Goal: Task Accomplishment & Management: Use online tool/utility

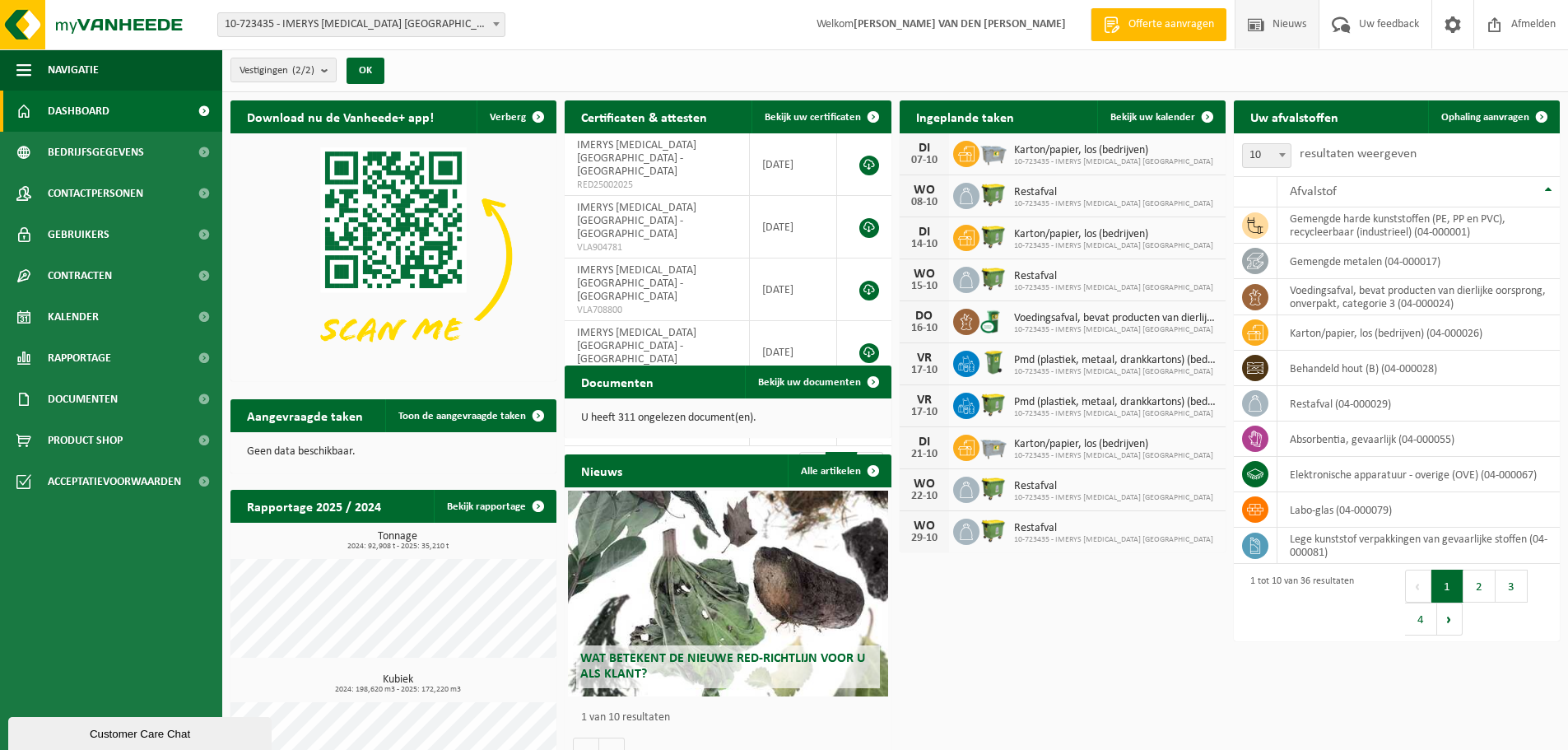
click at [1282, 30] on span "Nieuws" at bounding box center [1290, 24] width 42 height 49
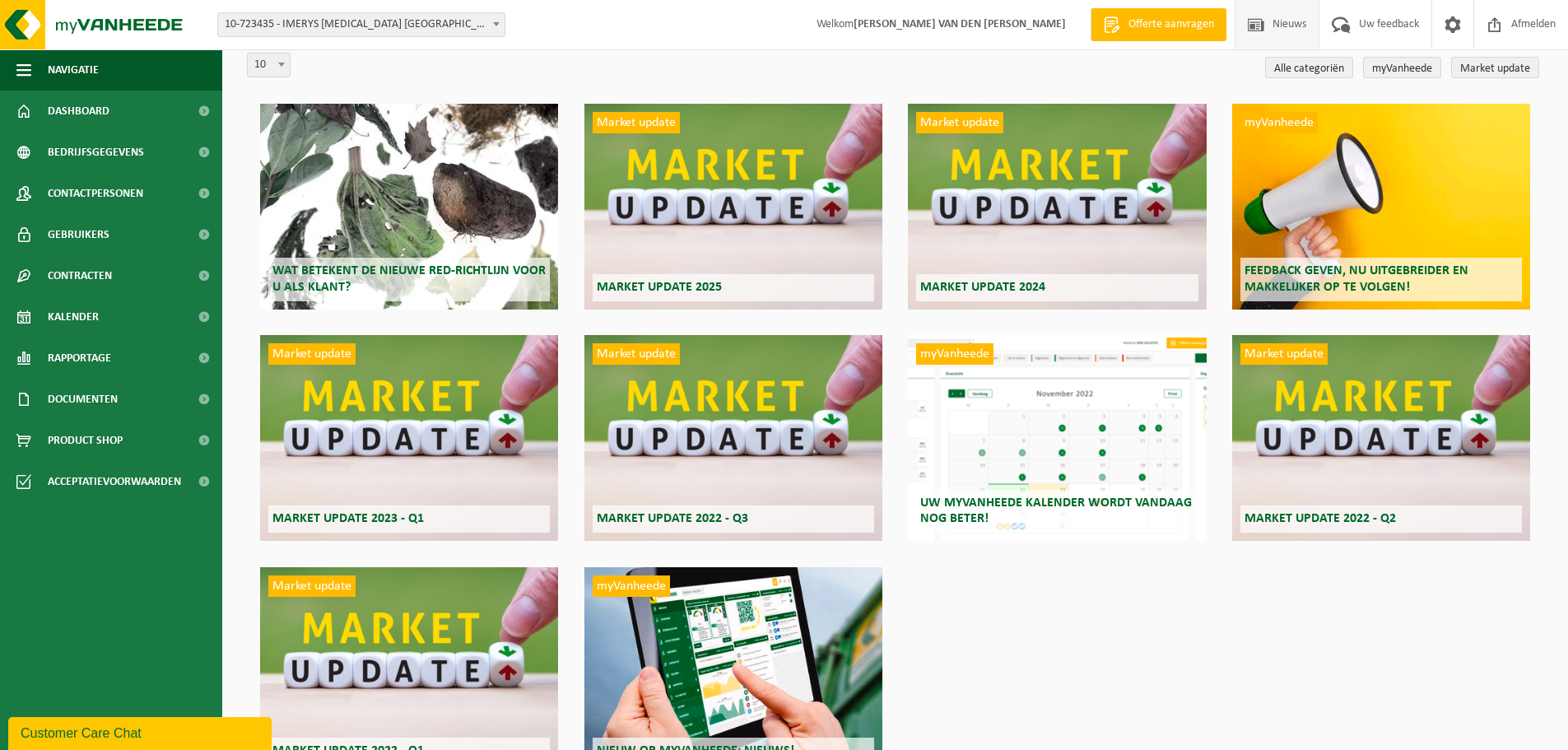
scroll to position [165, 0]
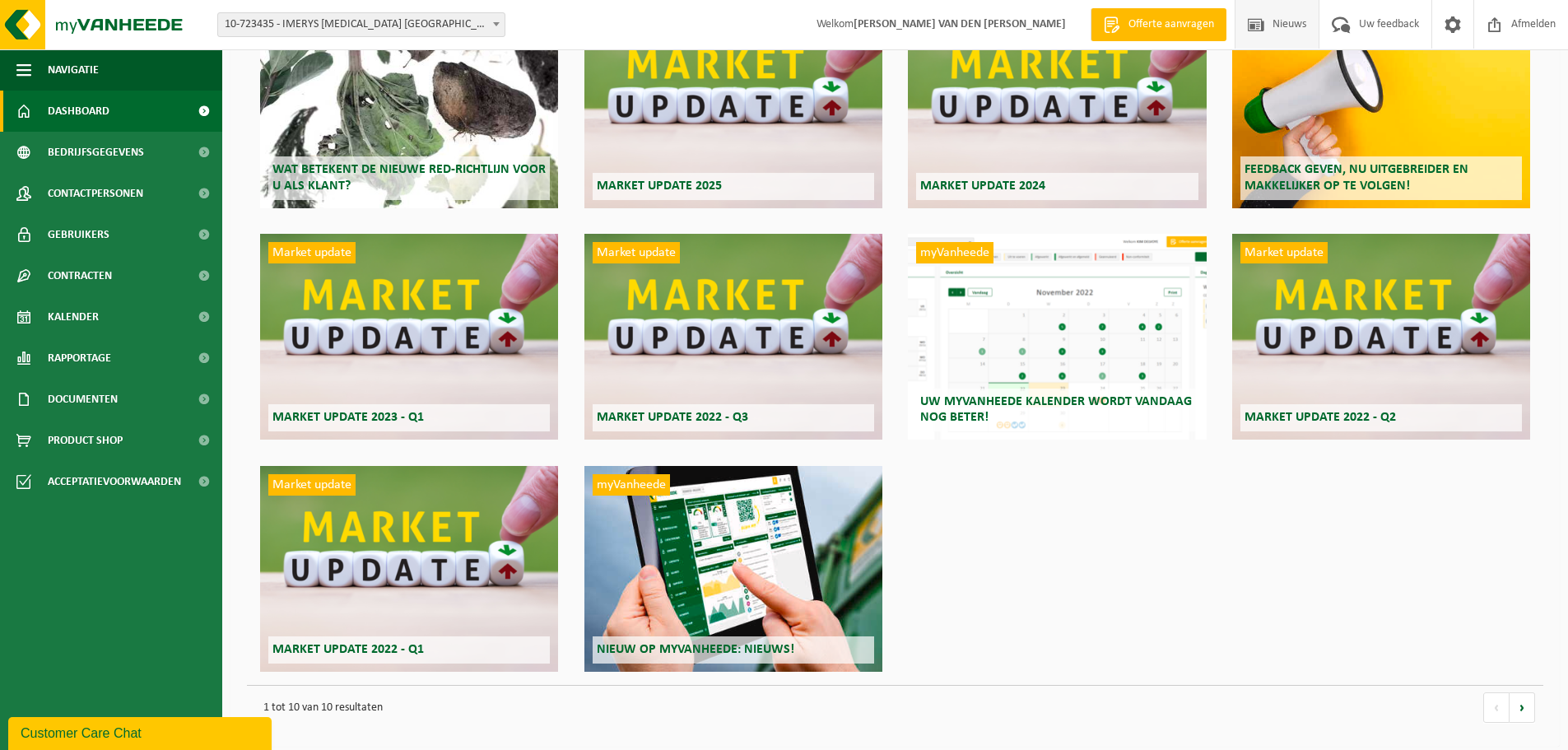
click at [100, 109] on span "Dashboard" at bounding box center [78, 111] width 62 height 41
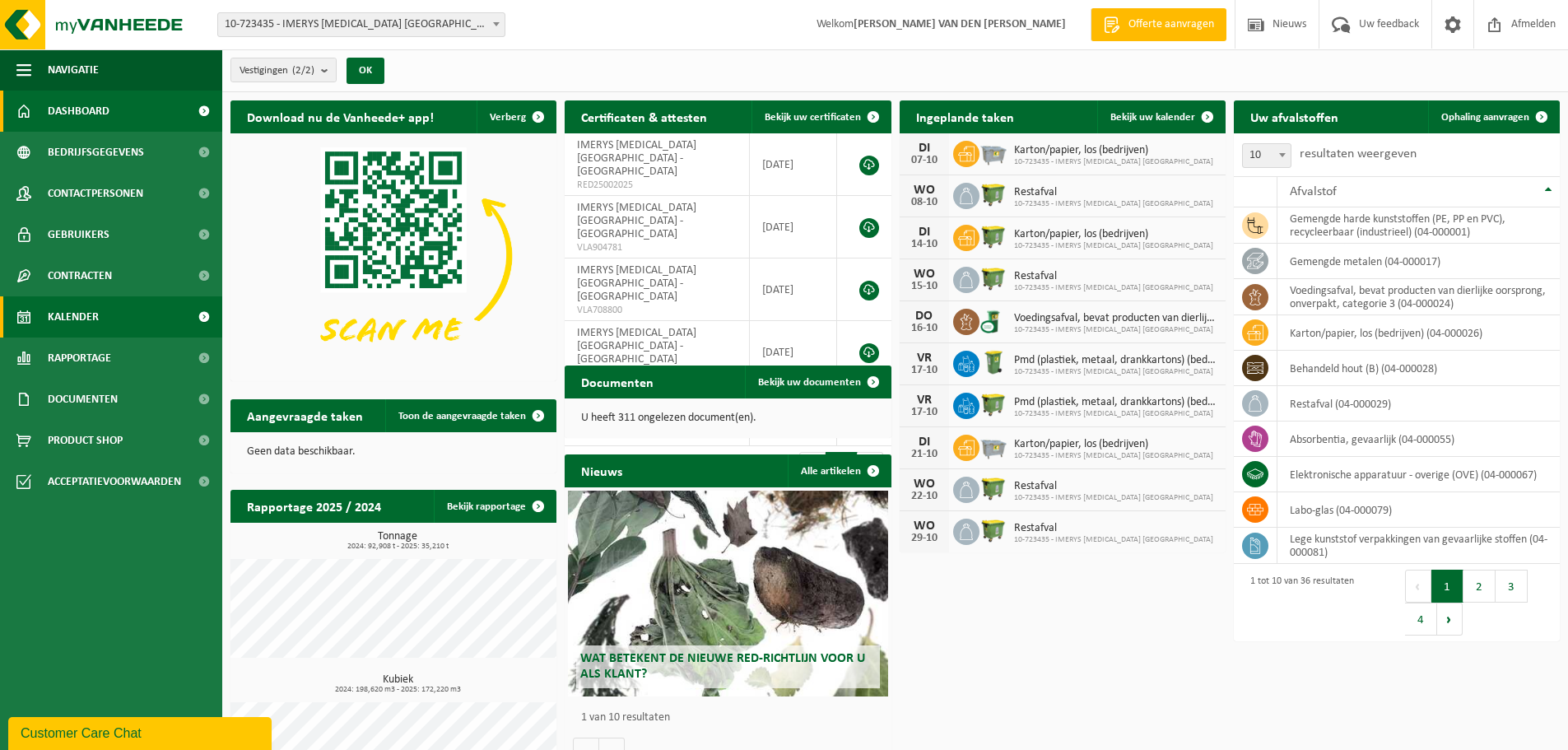
click at [142, 314] on link "Kalender" at bounding box center [111, 316] width 222 height 41
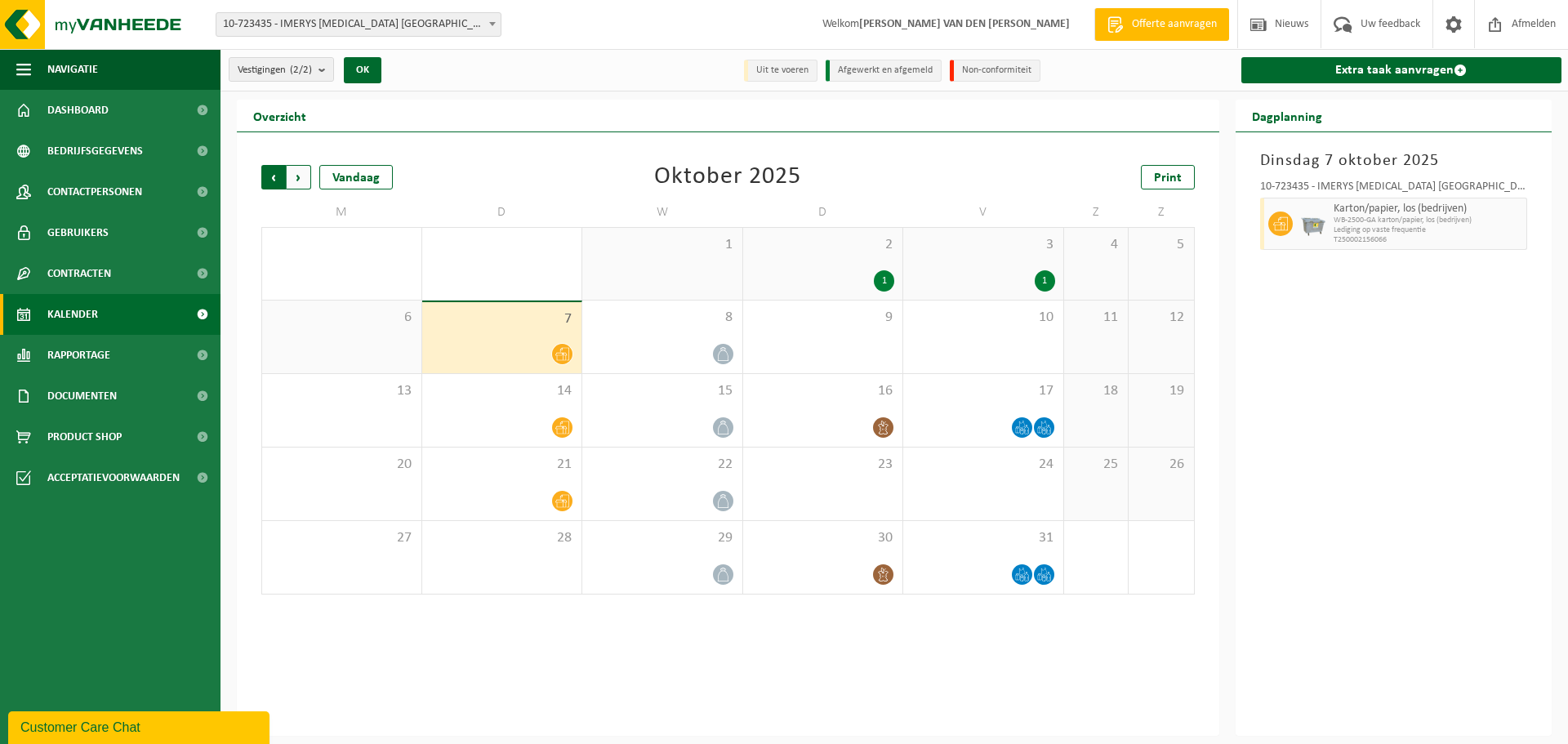
click at [302, 178] on span "Volgende" at bounding box center [299, 177] width 25 height 25
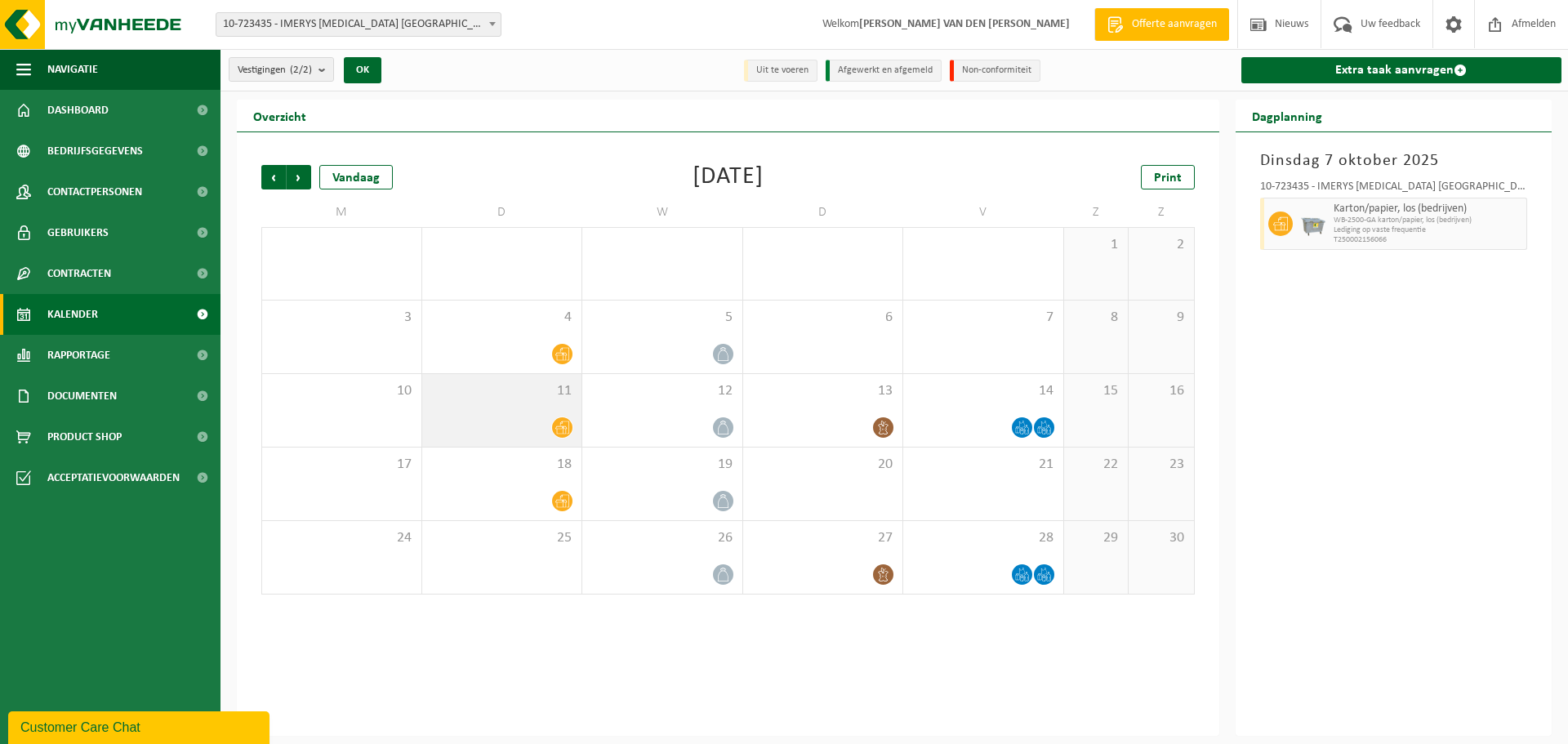
click at [527, 427] on div at bounding box center [502, 426] width 144 height 22
drag, startPoint x: 549, startPoint y: 427, endPoint x: 473, endPoint y: 416, distance: 76.8
click at [473, 416] on div at bounding box center [502, 426] width 144 height 22
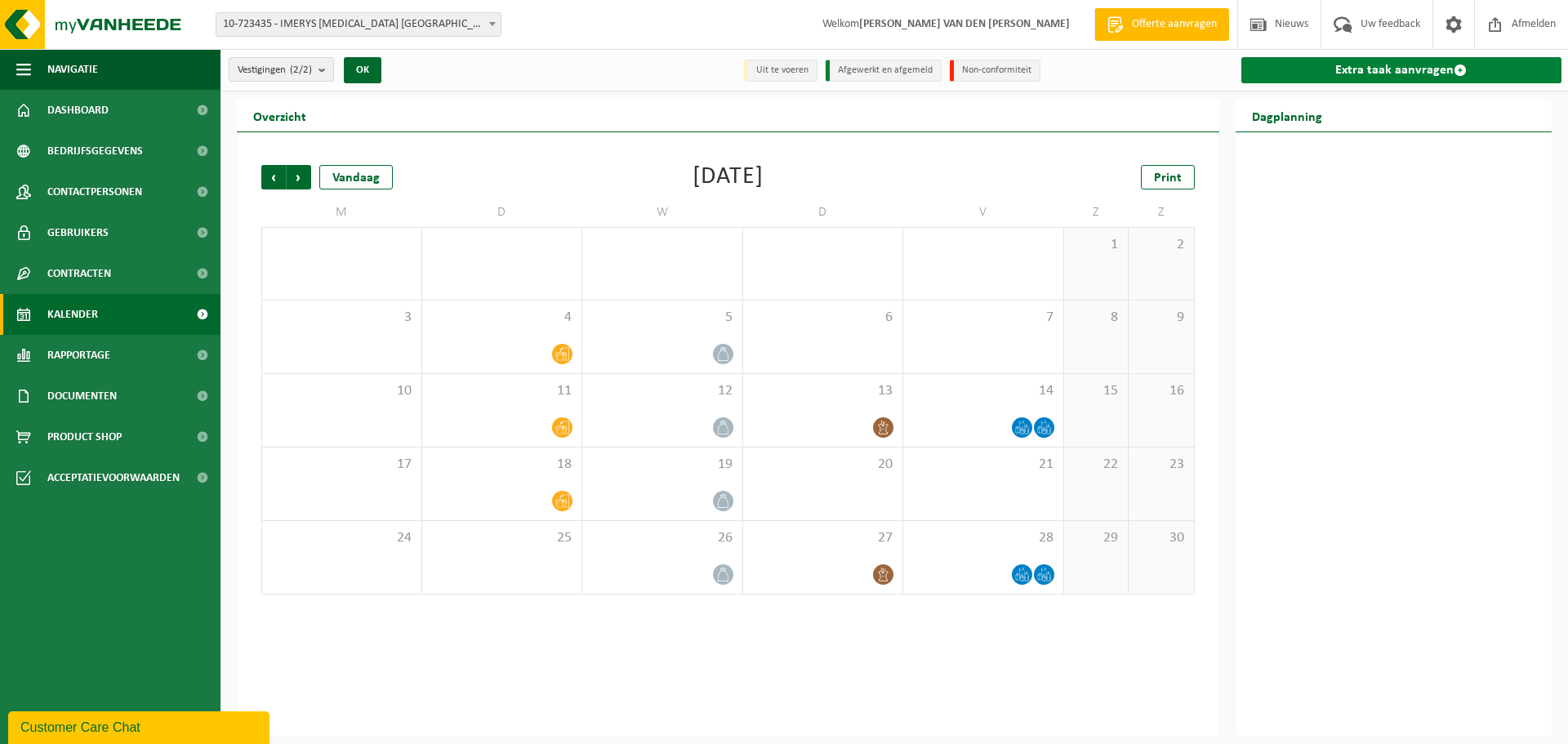
click at [1426, 68] on link "Extra taak aanvragen" at bounding box center [1402, 70] width 321 height 26
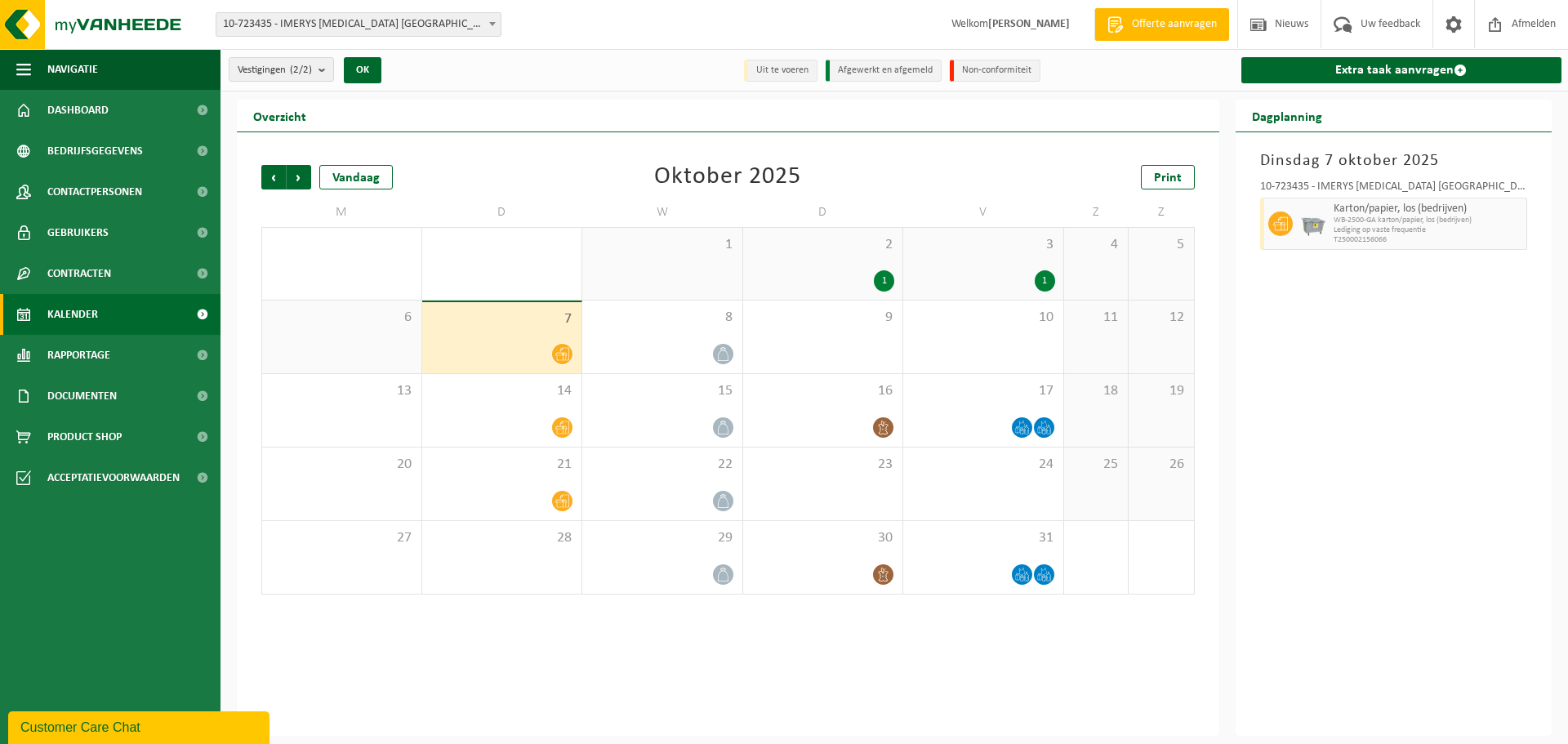
click at [518, 355] on div at bounding box center [502, 354] width 144 height 22
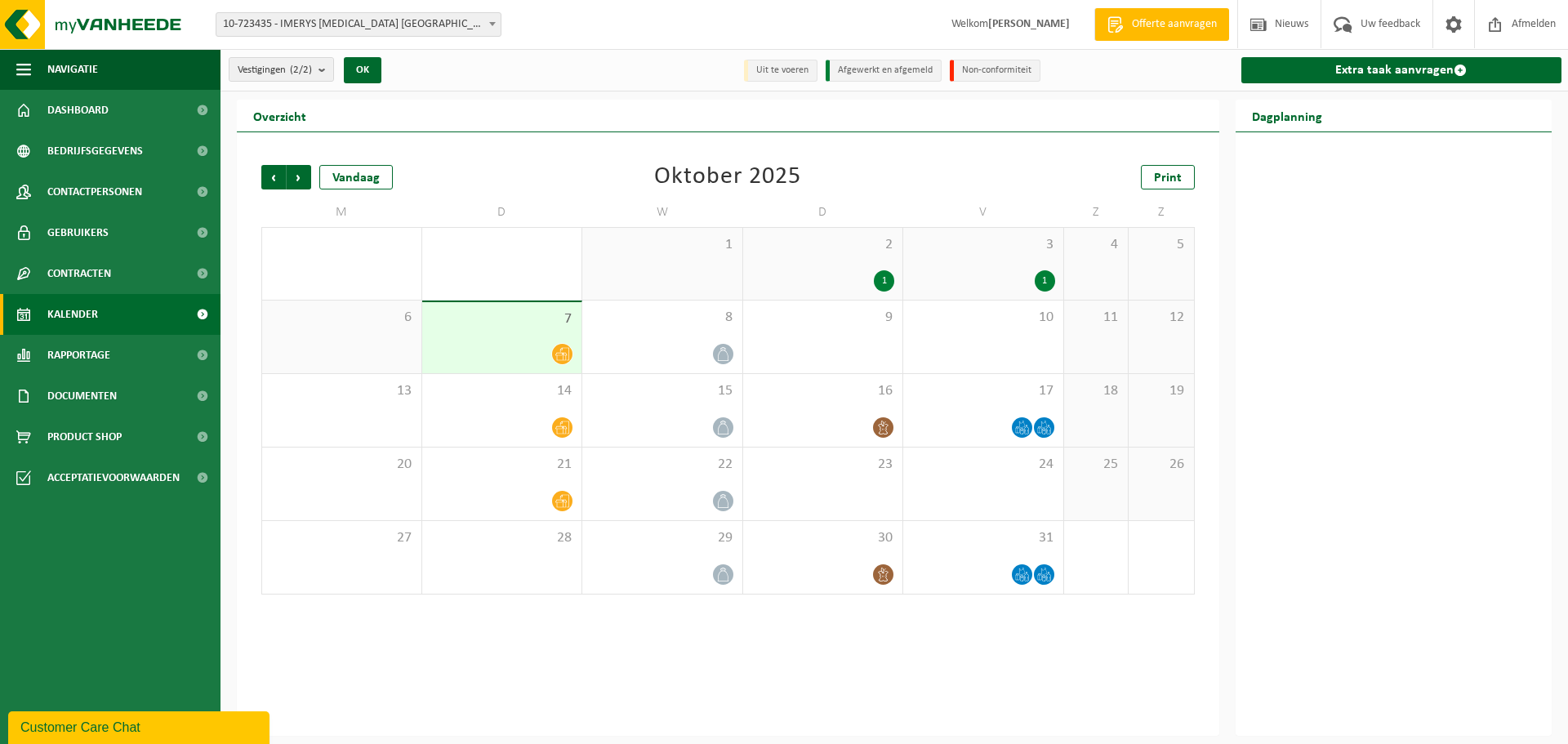
click at [518, 355] on div at bounding box center [502, 354] width 144 height 22
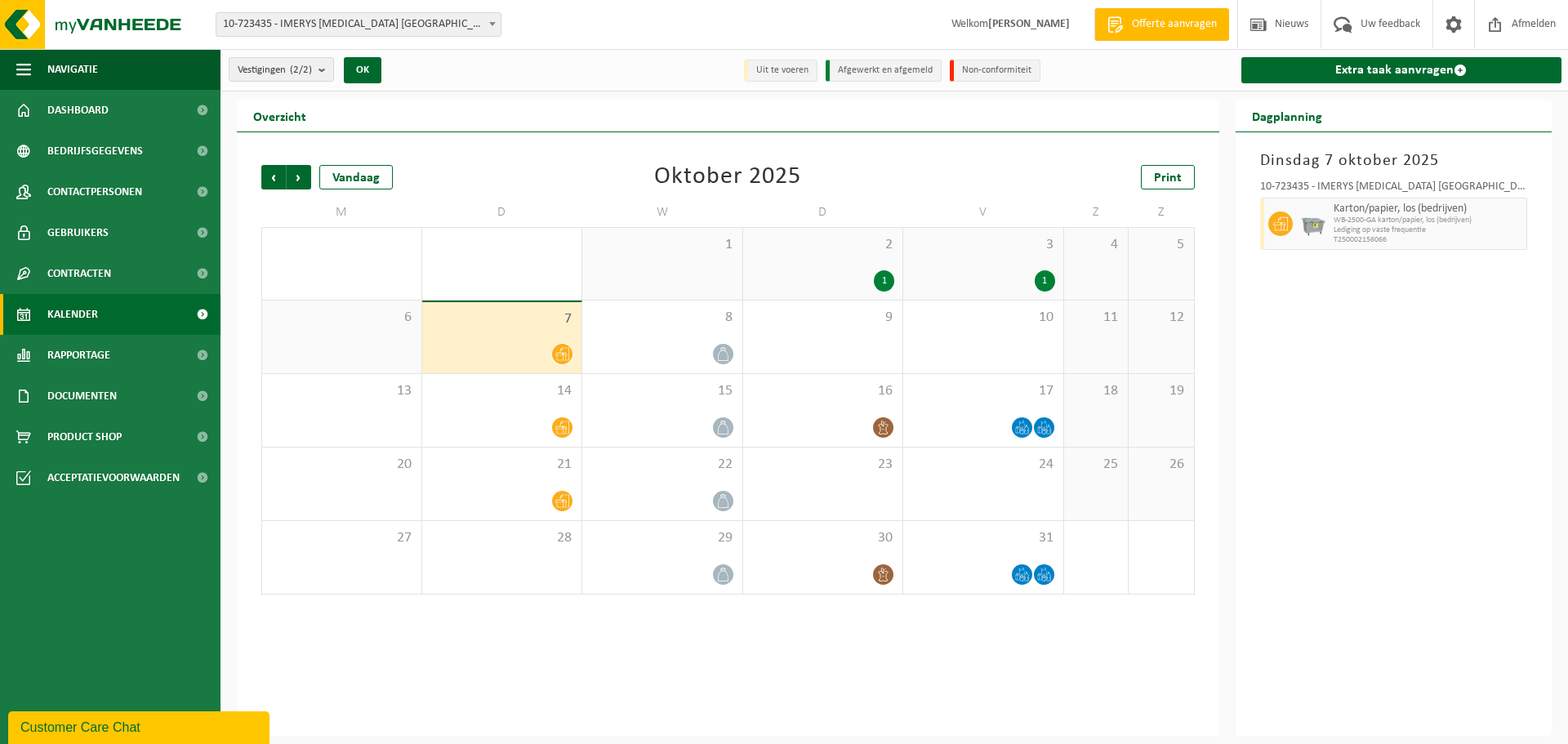
click at [521, 346] on div at bounding box center [502, 354] width 144 height 22
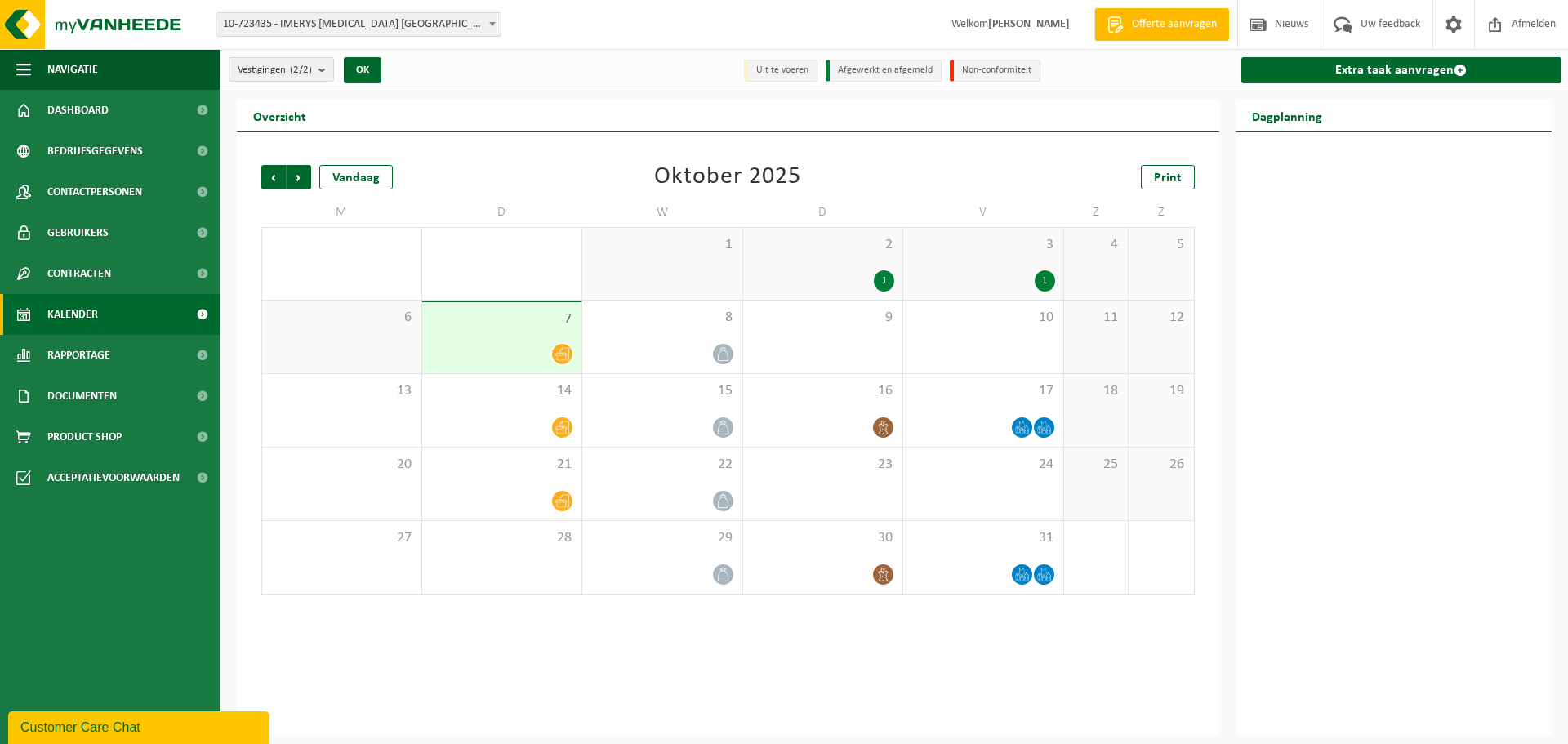
click at [486, 353] on div at bounding box center [502, 354] width 144 height 22
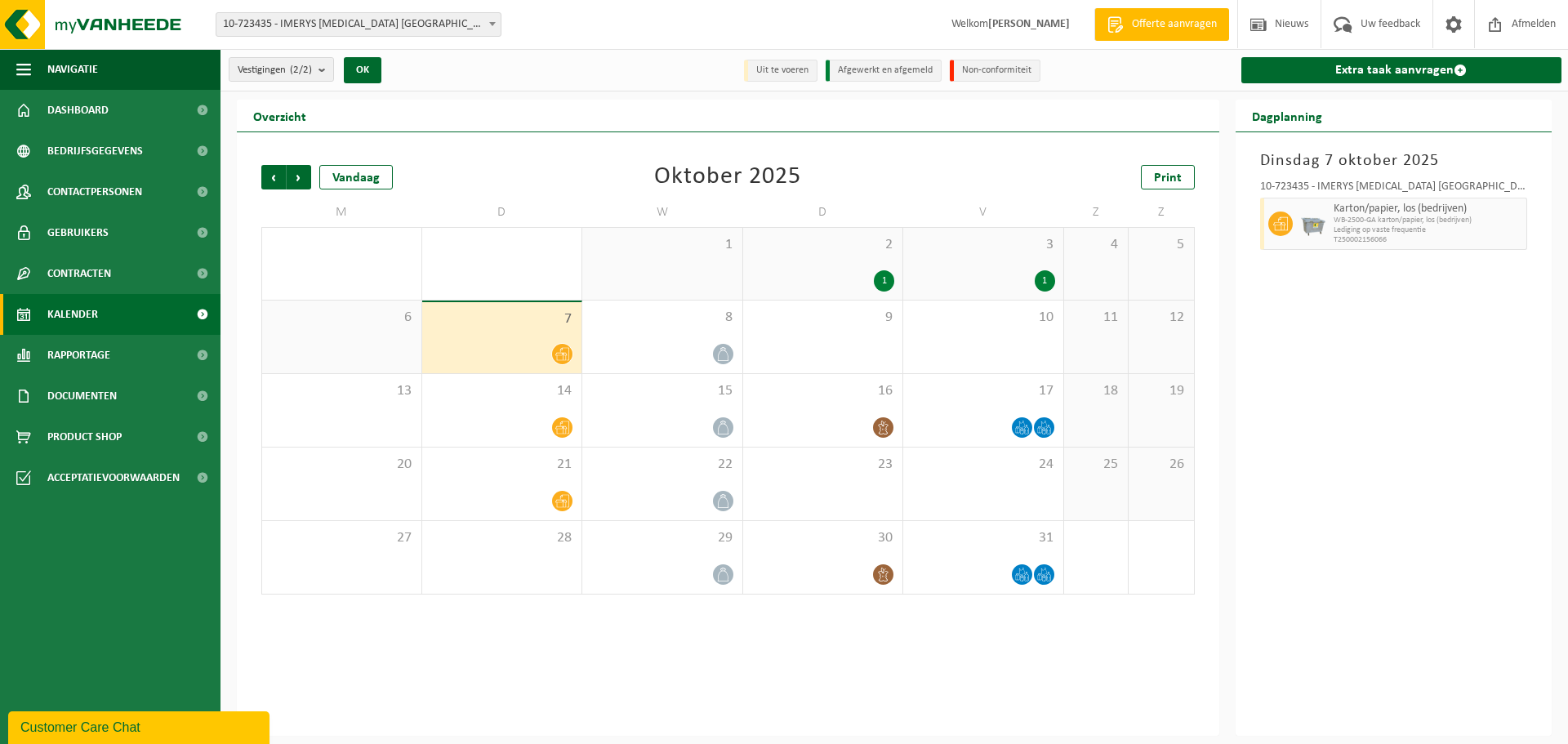
click at [1326, 391] on div "Dinsdag 7 oktober 2025 10-723435 - IMERYS TALC BELGIUM - GENT Karton/papier, lo…" at bounding box center [1393, 434] width 317 height 603
click at [549, 670] on div "Vorige Volgende Vandaag Oktober 2025 Print M D W D V Z Z 29 30 1 1 2 1 3 1 4 5 …" at bounding box center [727, 434] width 983 height 603
click at [463, 411] on div "14" at bounding box center [501, 409] width 160 height 73
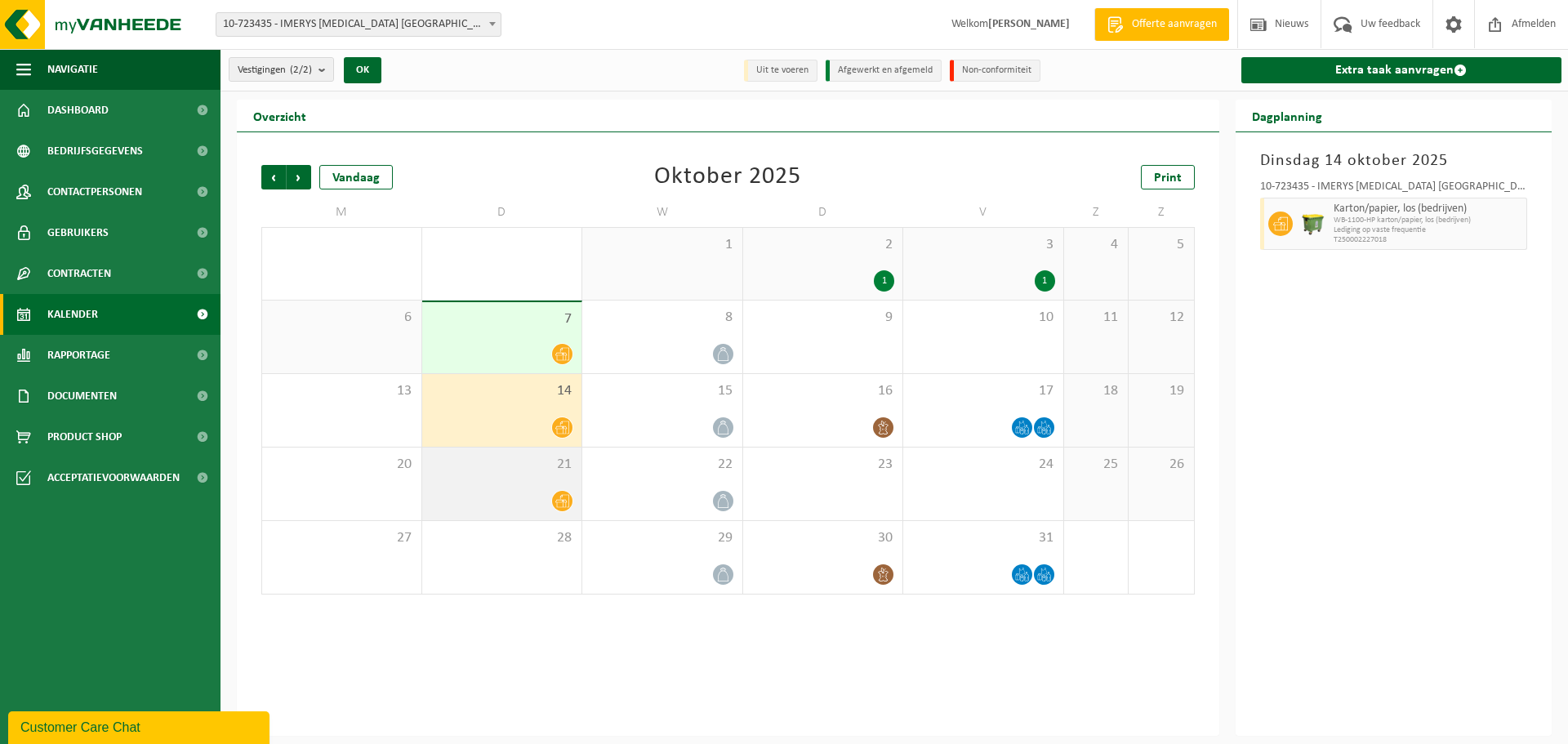
click at [481, 476] on div "21" at bounding box center [501, 483] width 160 height 73
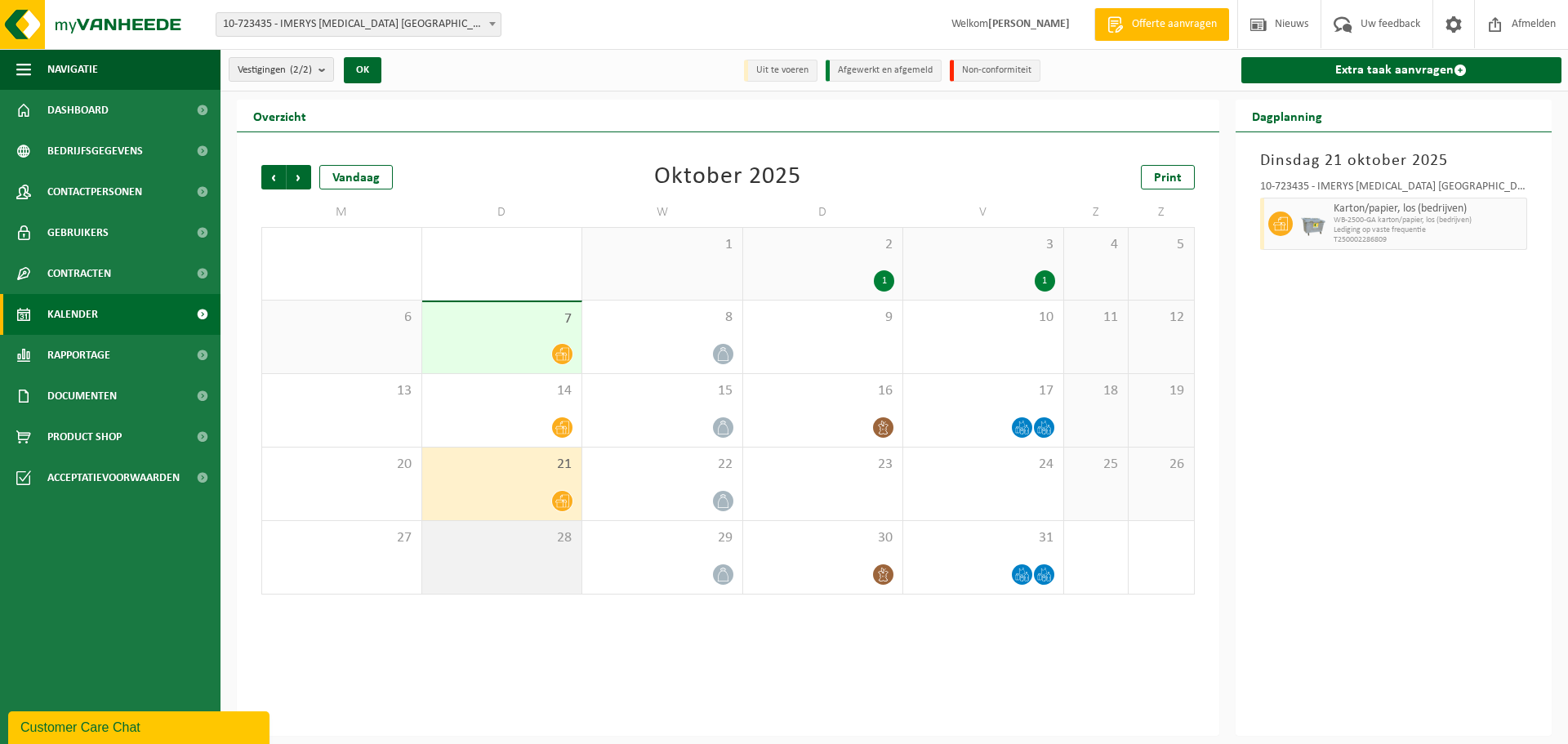
click at [486, 542] on span "28" at bounding box center [502, 538] width 144 height 18
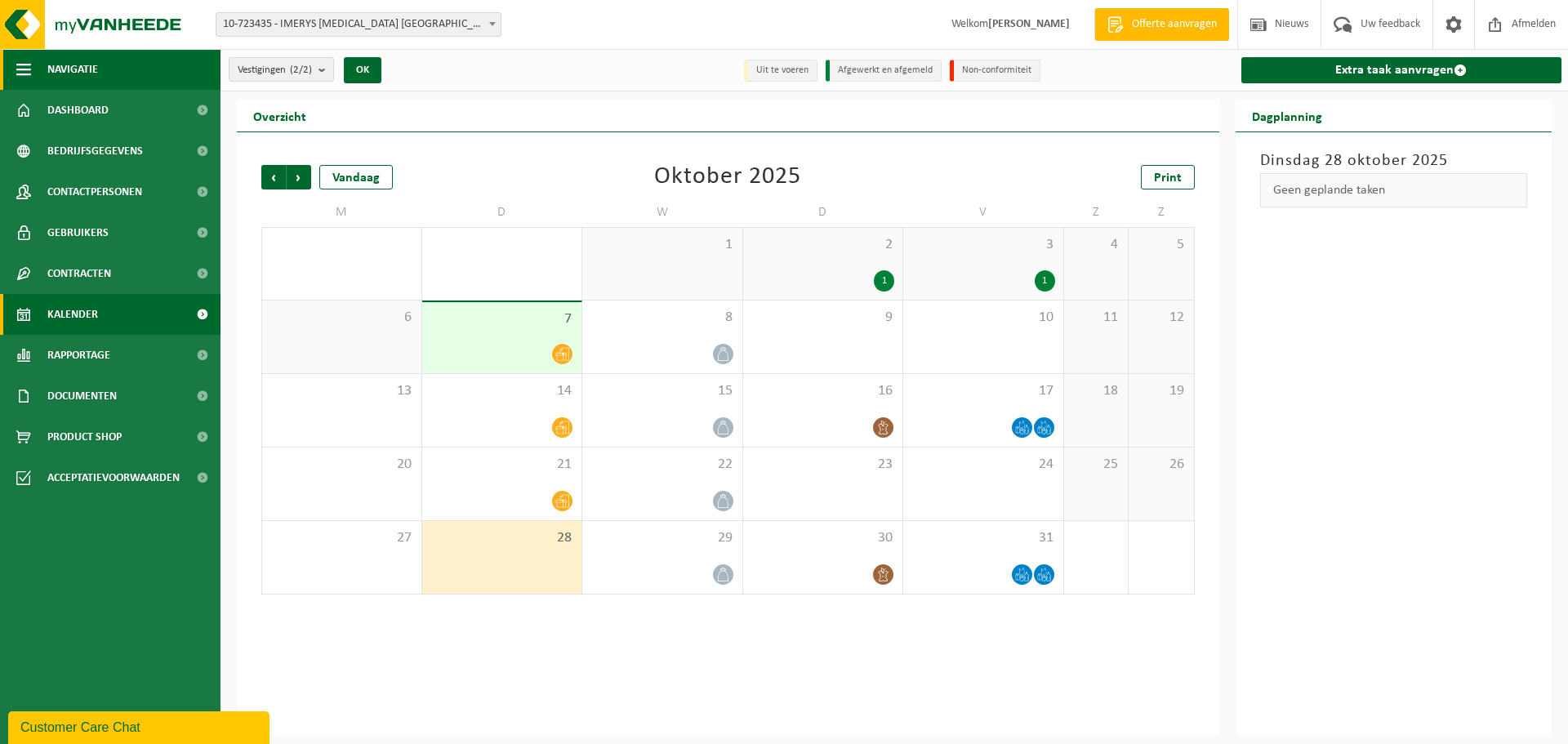
click at [18, 75] on span "button" at bounding box center [24, 69] width 15 height 41
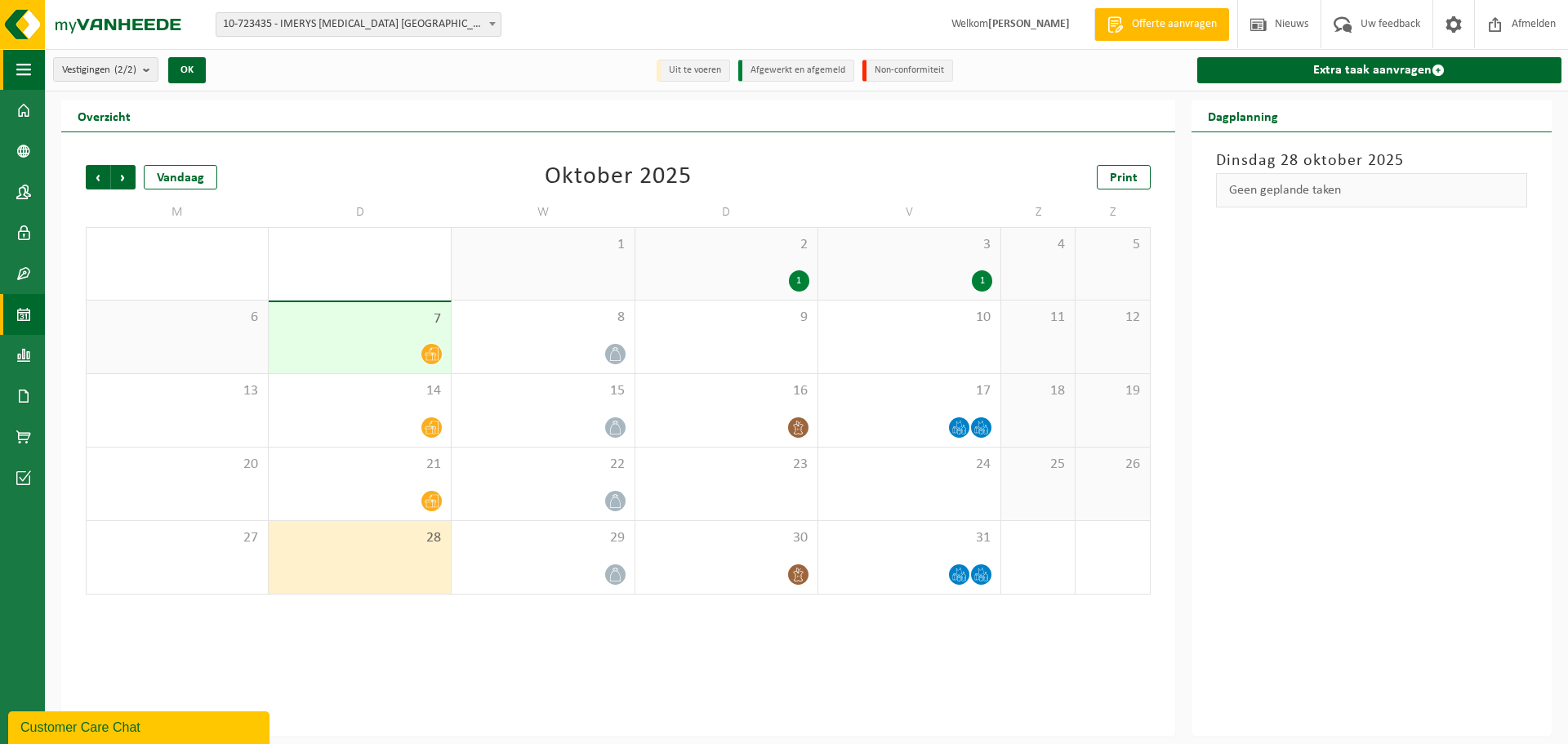
click at [18, 75] on span "button" at bounding box center [24, 69] width 15 height 41
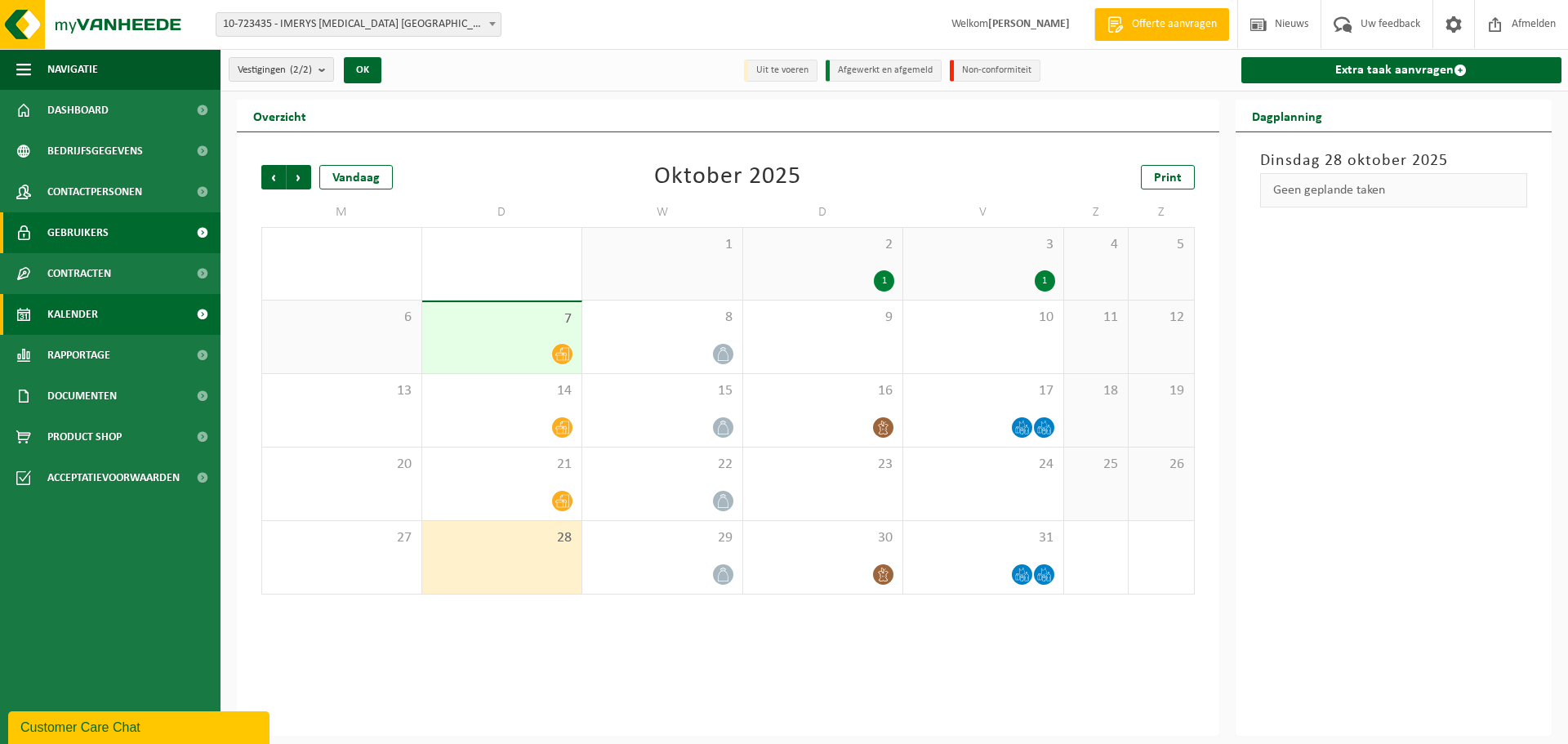
click at [68, 230] on span "Gebruikers" at bounding box center [78, 233] width 61 height 41
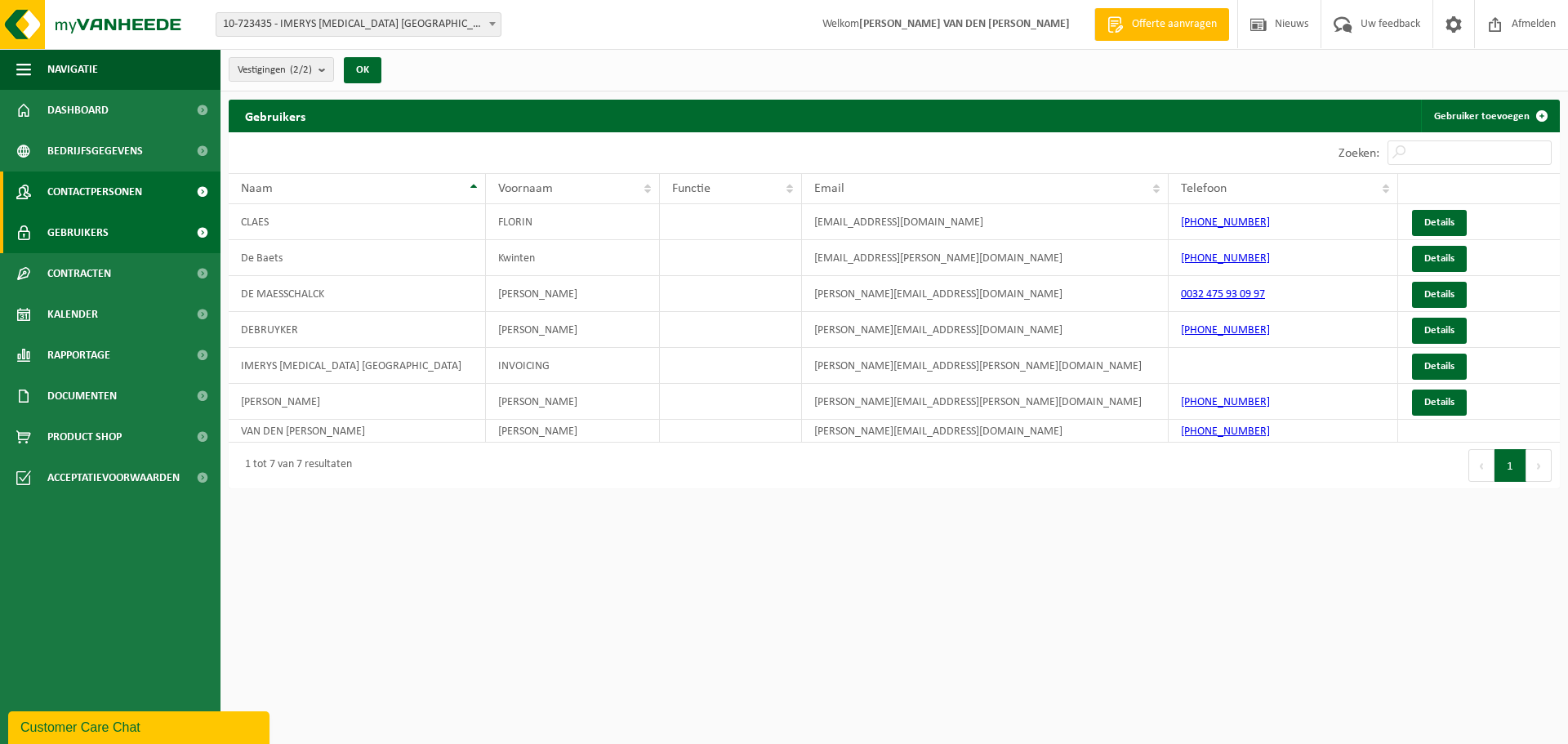
click at [75, 193] on span "Contactpersonen" at bounding box center [95, 191] width 95 height 41
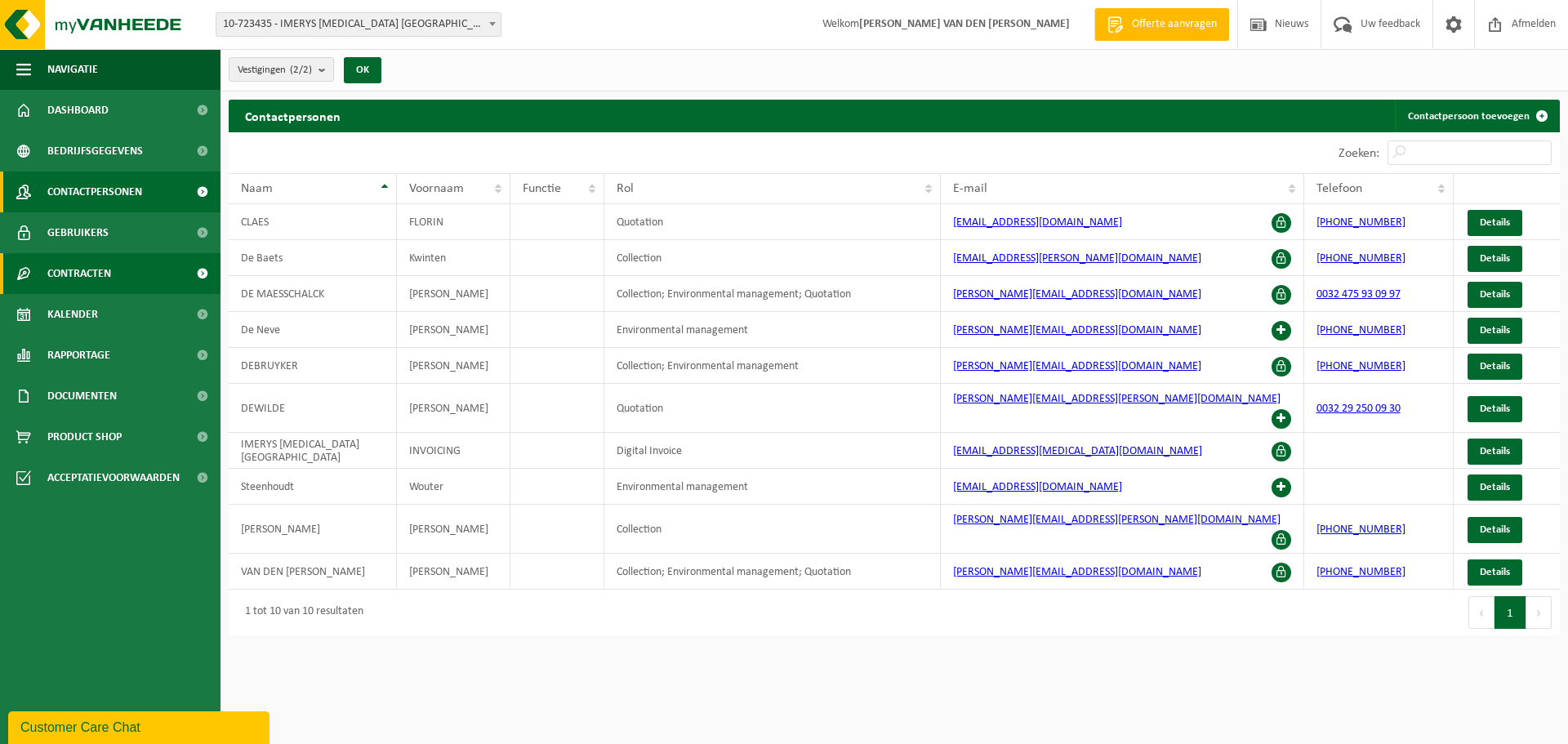
click at [67, 272] on span "Contracten" at bounding box center [78, 273] width 63 height 41
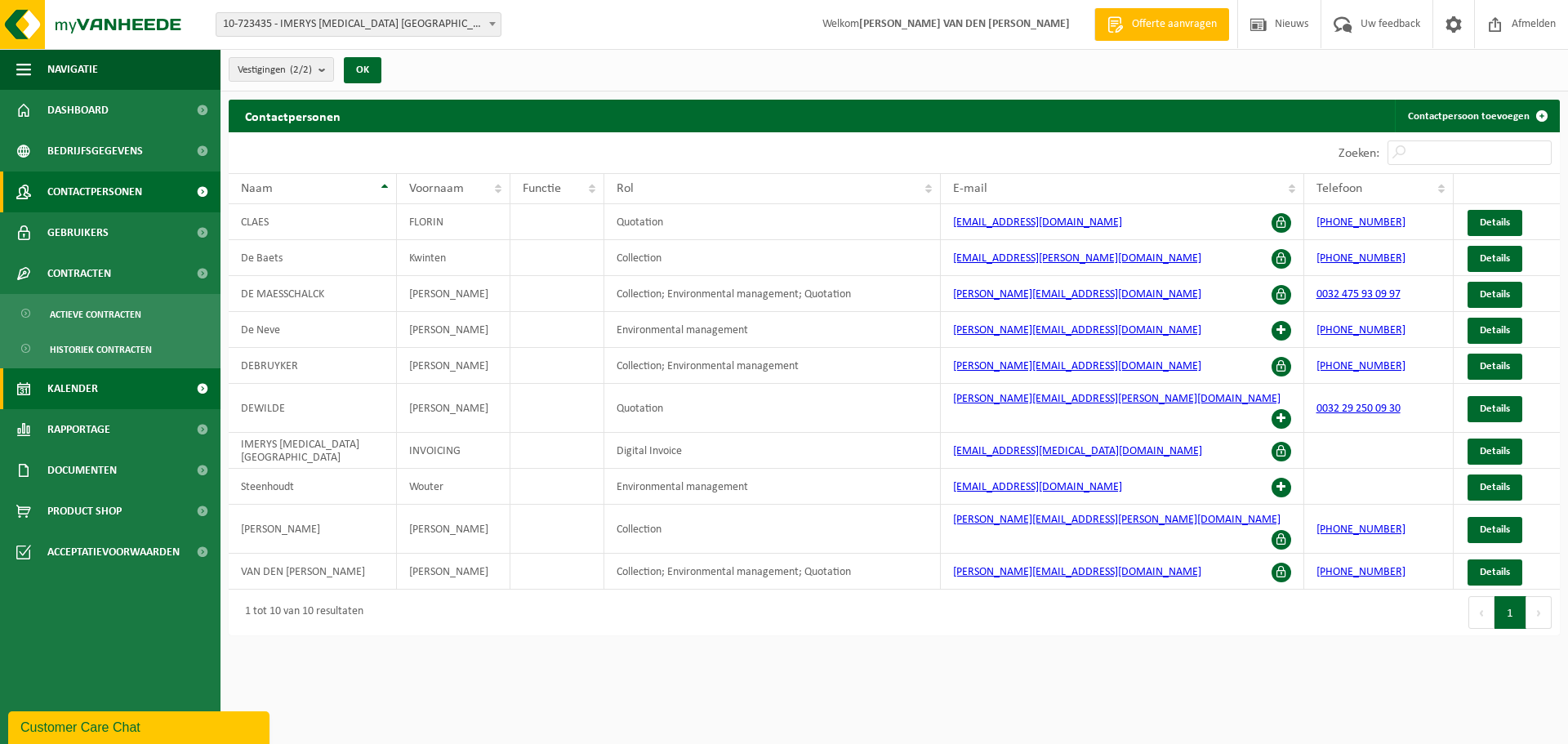
click at [78, 388] on span "Kalender" at bounding box center [73, 388] width 51 height 41
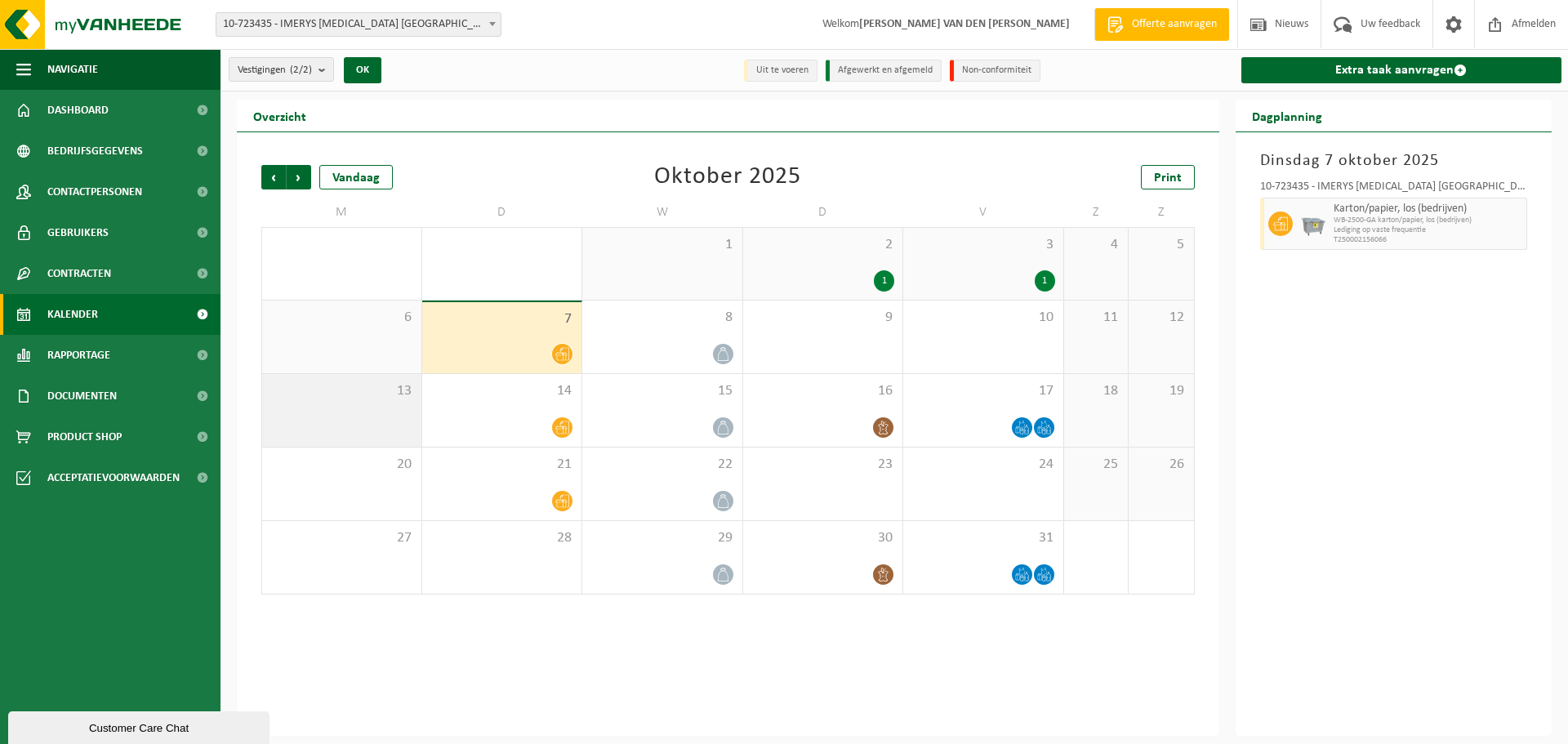
click at [317, 385] on span "13" at bounding box center [341, 390] width 143 height 18
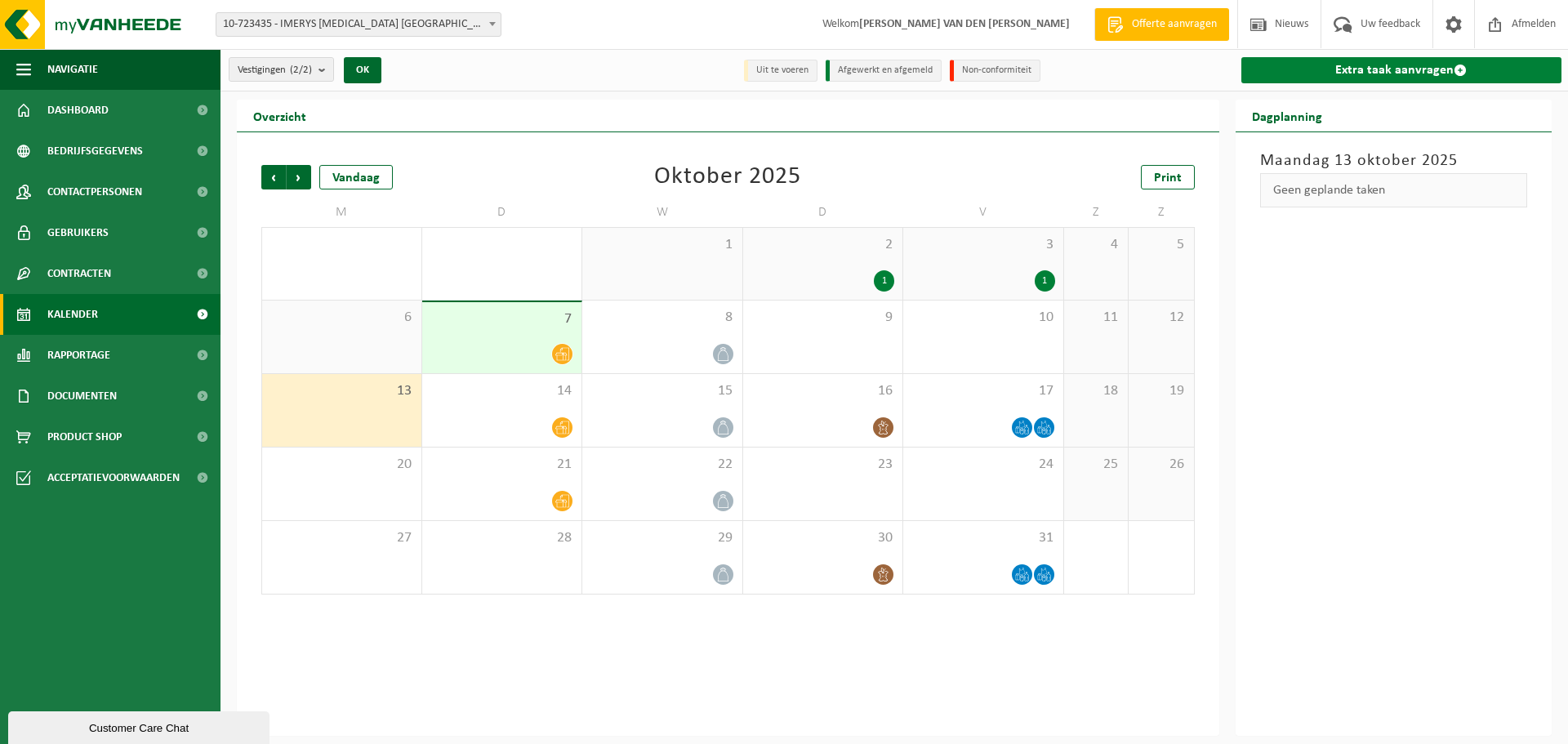
click at [1464, 67] on span at bounding box center [1460, 70] width 13 height 13
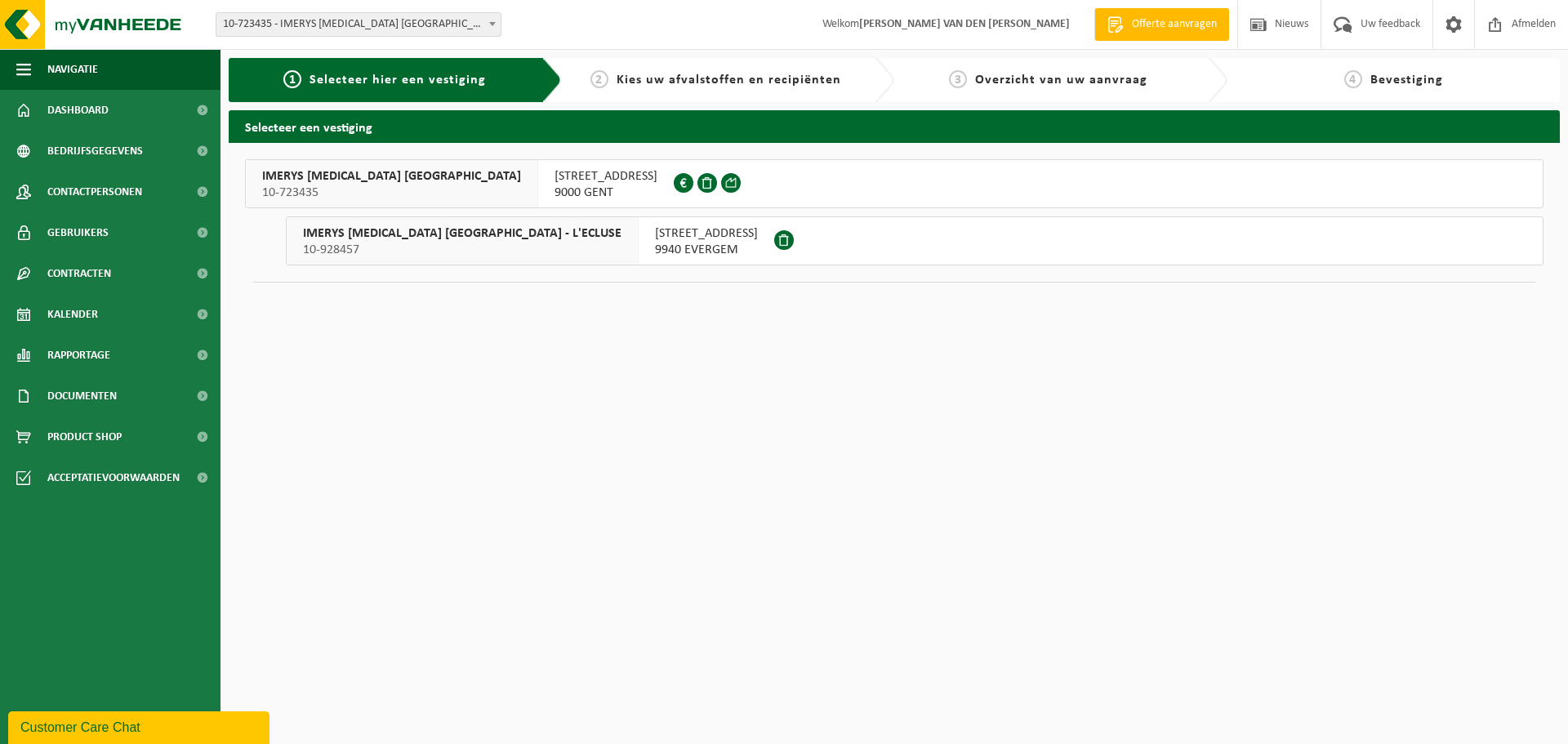
click at [636, 177] on button "IMERYS TALC BELGIUM 10-723435 SCHEEPZATESTRAAT 2 9000 GENT 0448.159.202" at bounding box center [894, 183] width 1298 height 49
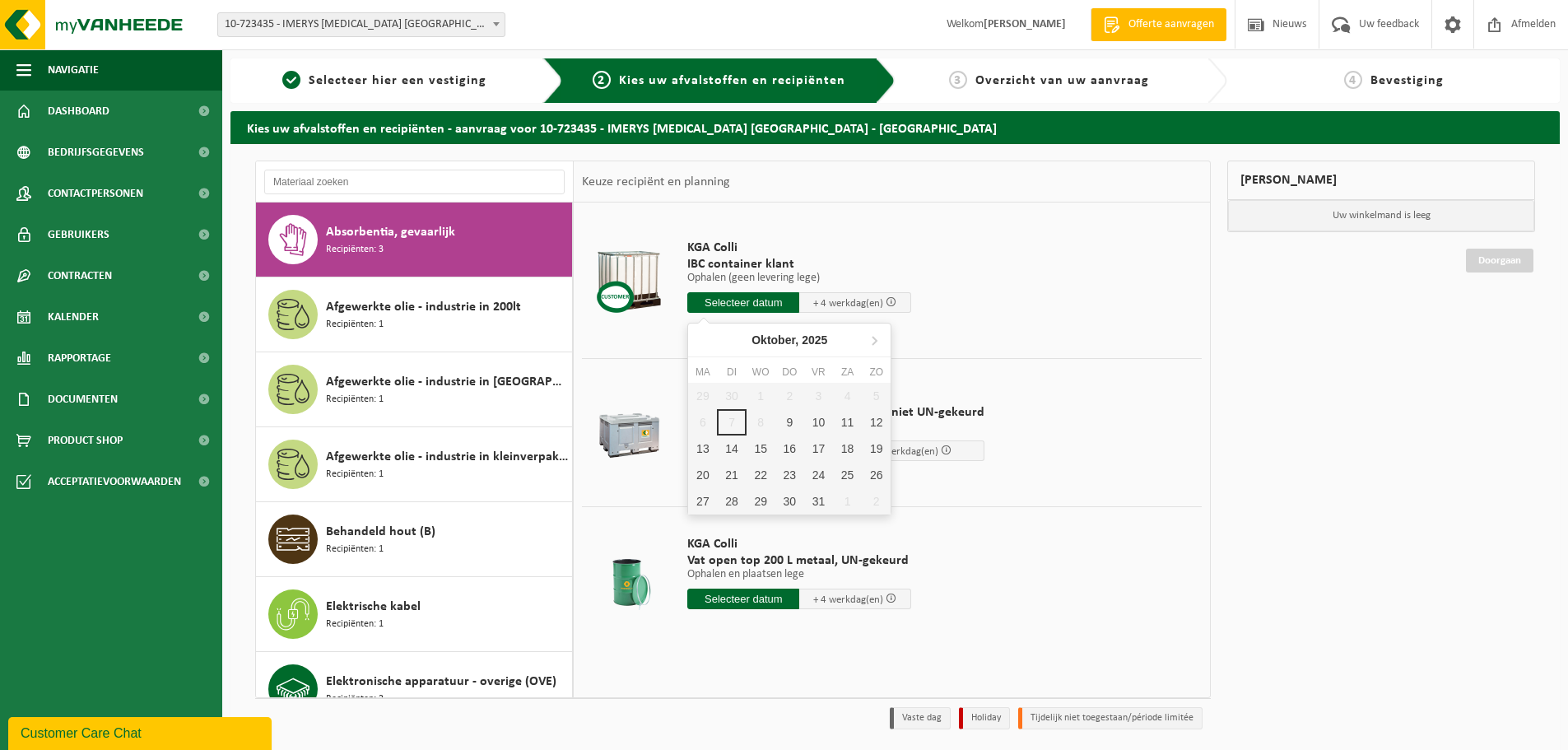
click at [763, 306] on input "text" at bounding box center [743, 303] width 112 height 21
click at [712, 451] on div "13" at bounding box center [703, 449] width 29 height 27
type input "Van 2025-10-13"
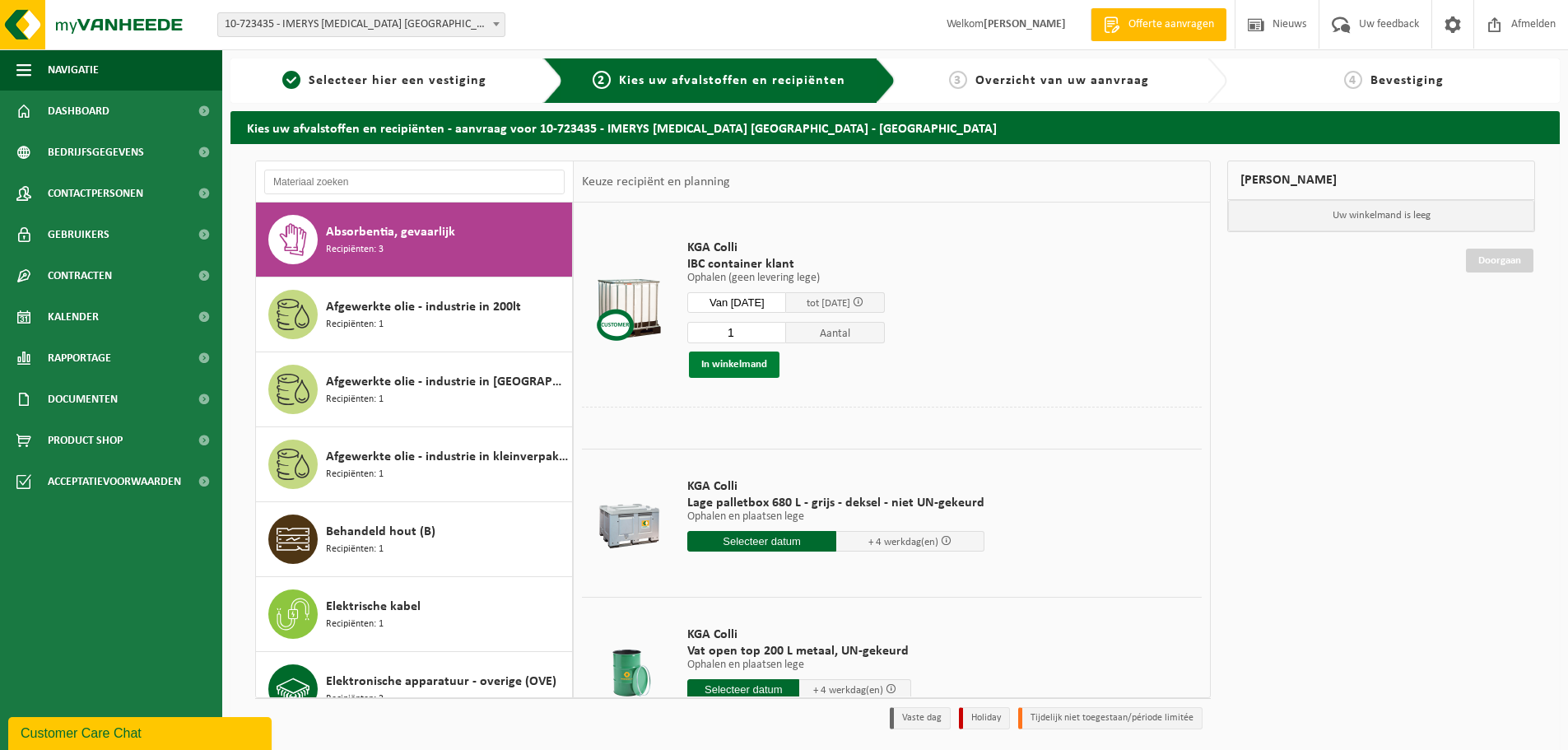
click at [756, 368] on button "In winkelmand" at bounding box center [734, 365] width 91 height 27
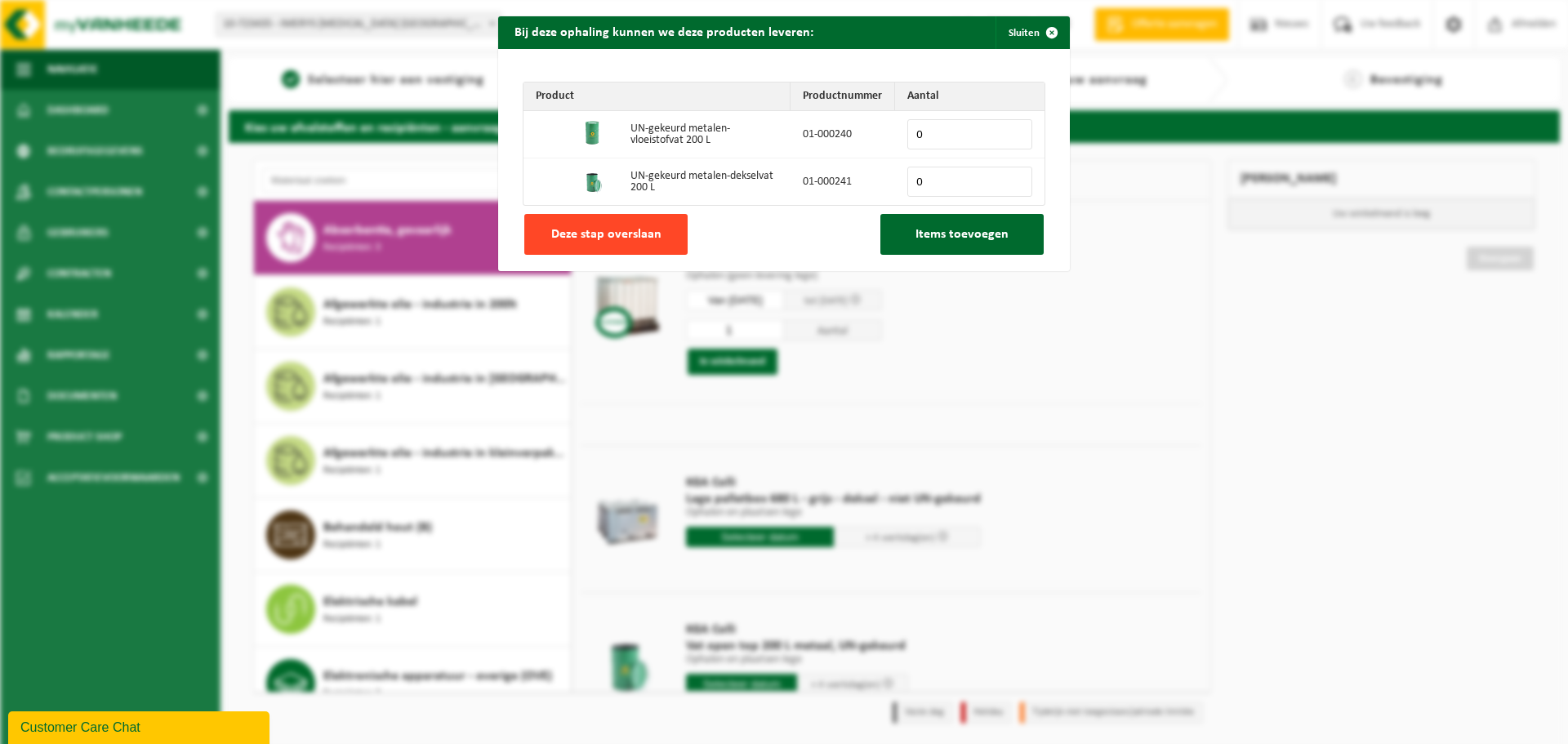
click at [628, 234] on span "Deze stap overslaan" at bounding box center [606, 234] width 111 height 13
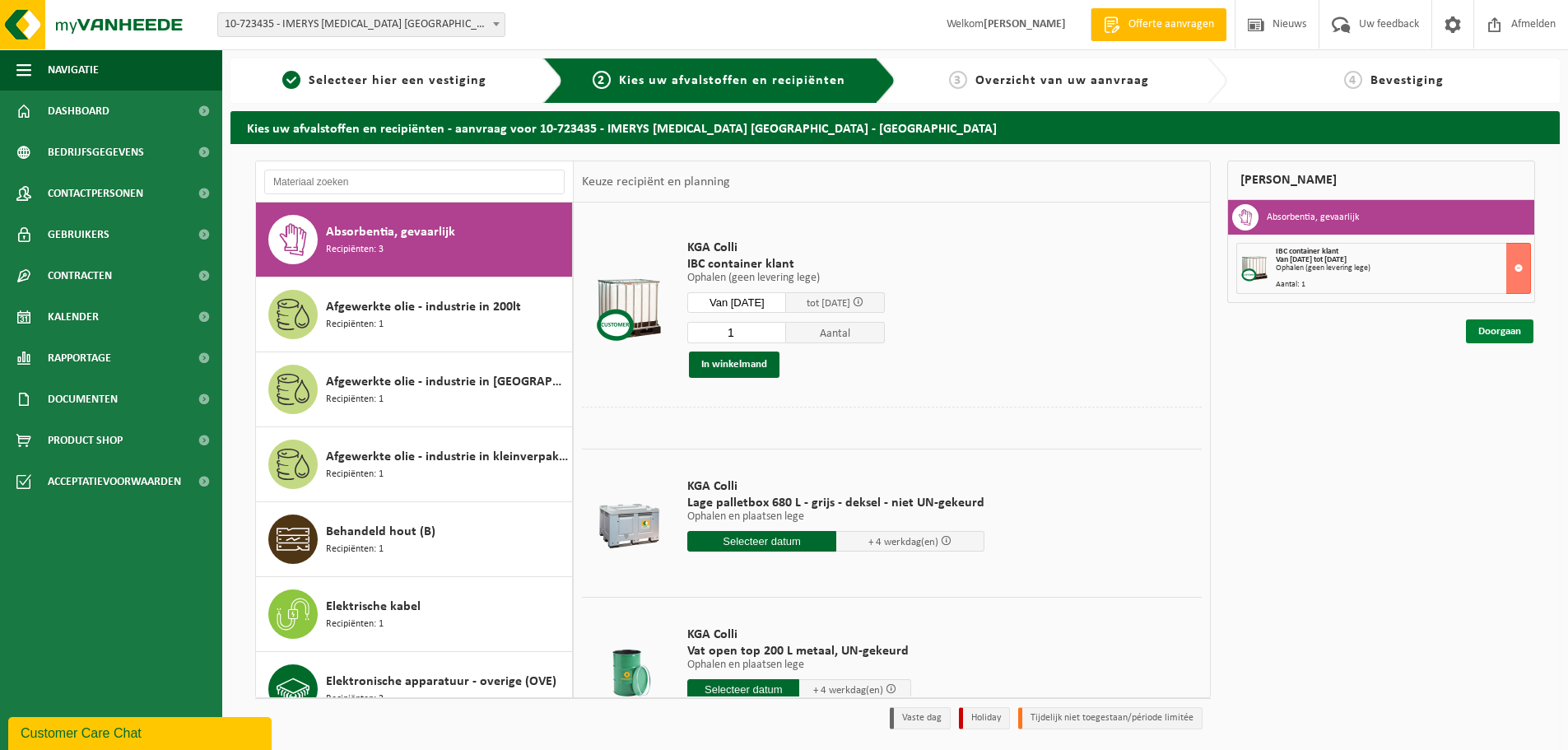
click at [1514, 333] on link "Doorgaan" at bounding box center [1499, 331] width 68 height 24
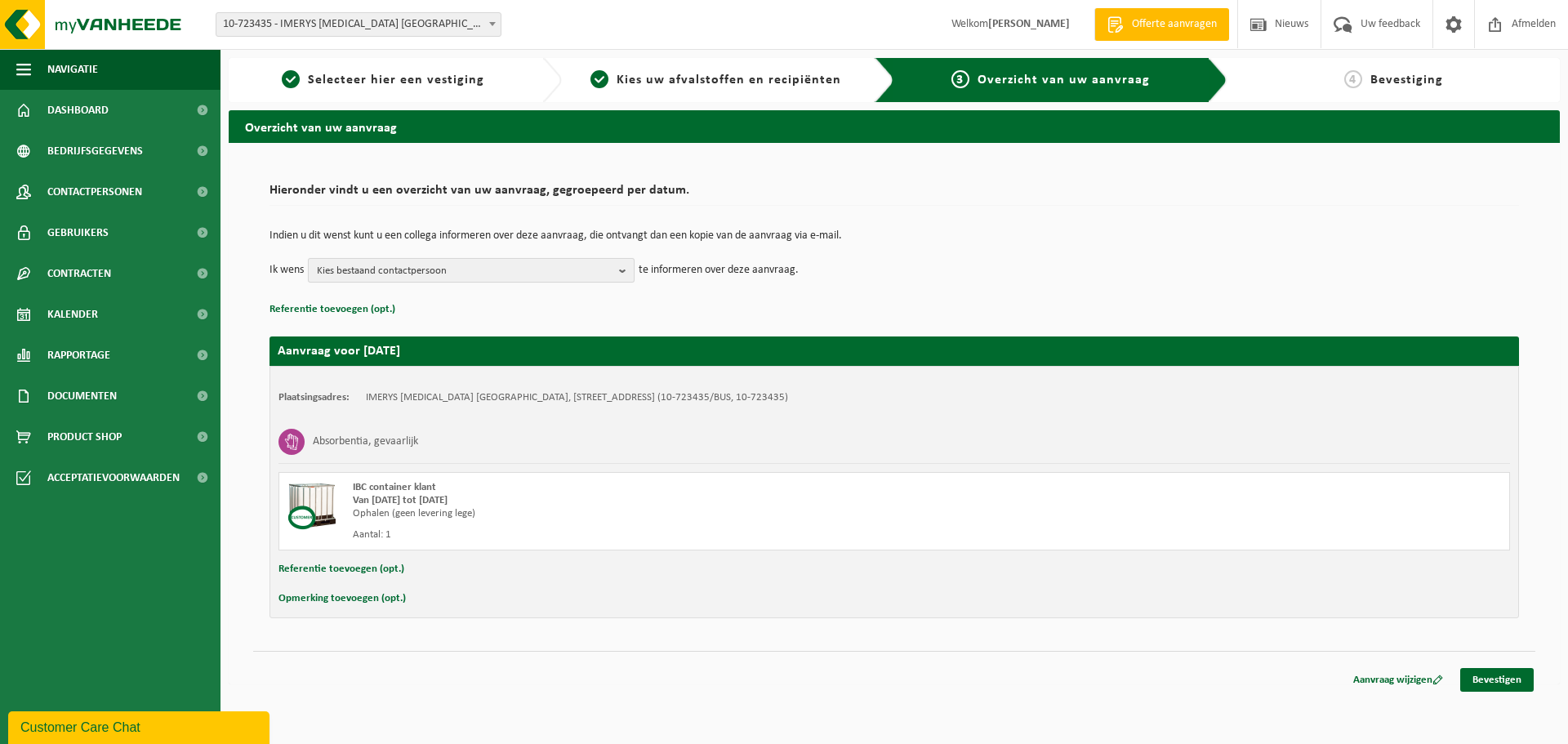
click at [622, 270] on b "button" at bounding box center [627, 270] width 15 height 23
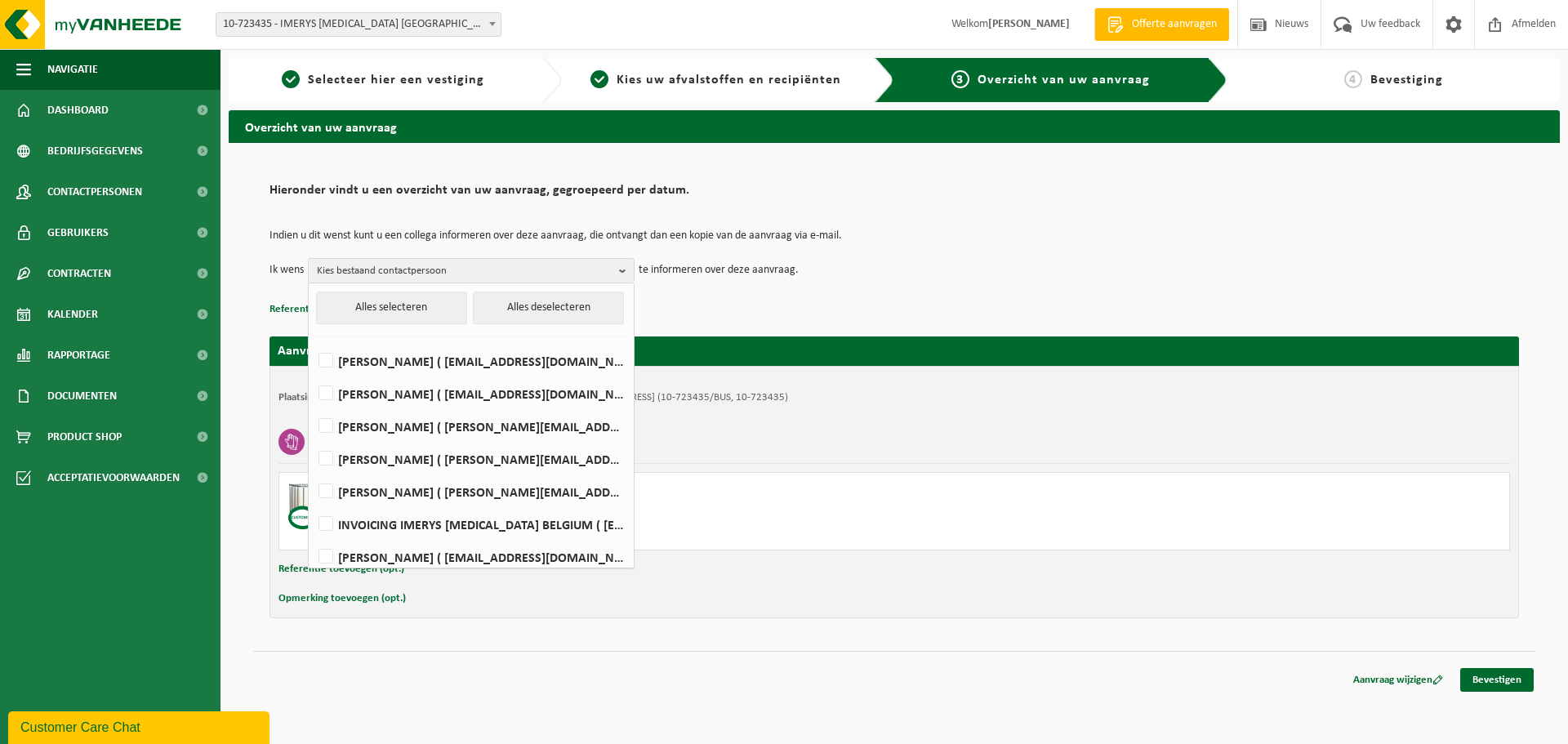
scroll to position [9, 0]
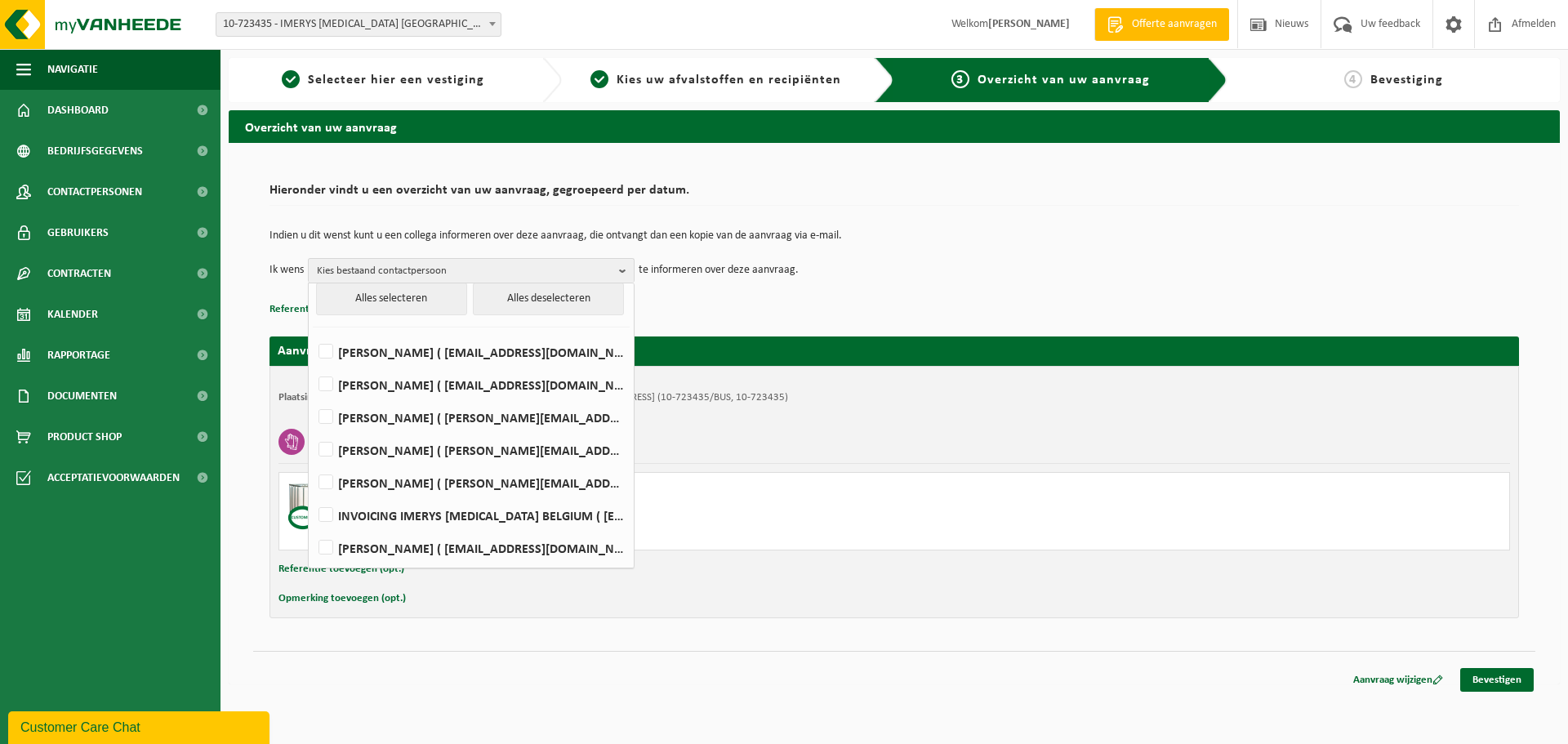
click at [954, 280] on td "Ik wens Kies bestaand contactpersoon Alles selecteren Alles deselecteren [PERSO…" at bounding box center [894, 270] width 1249 height 25
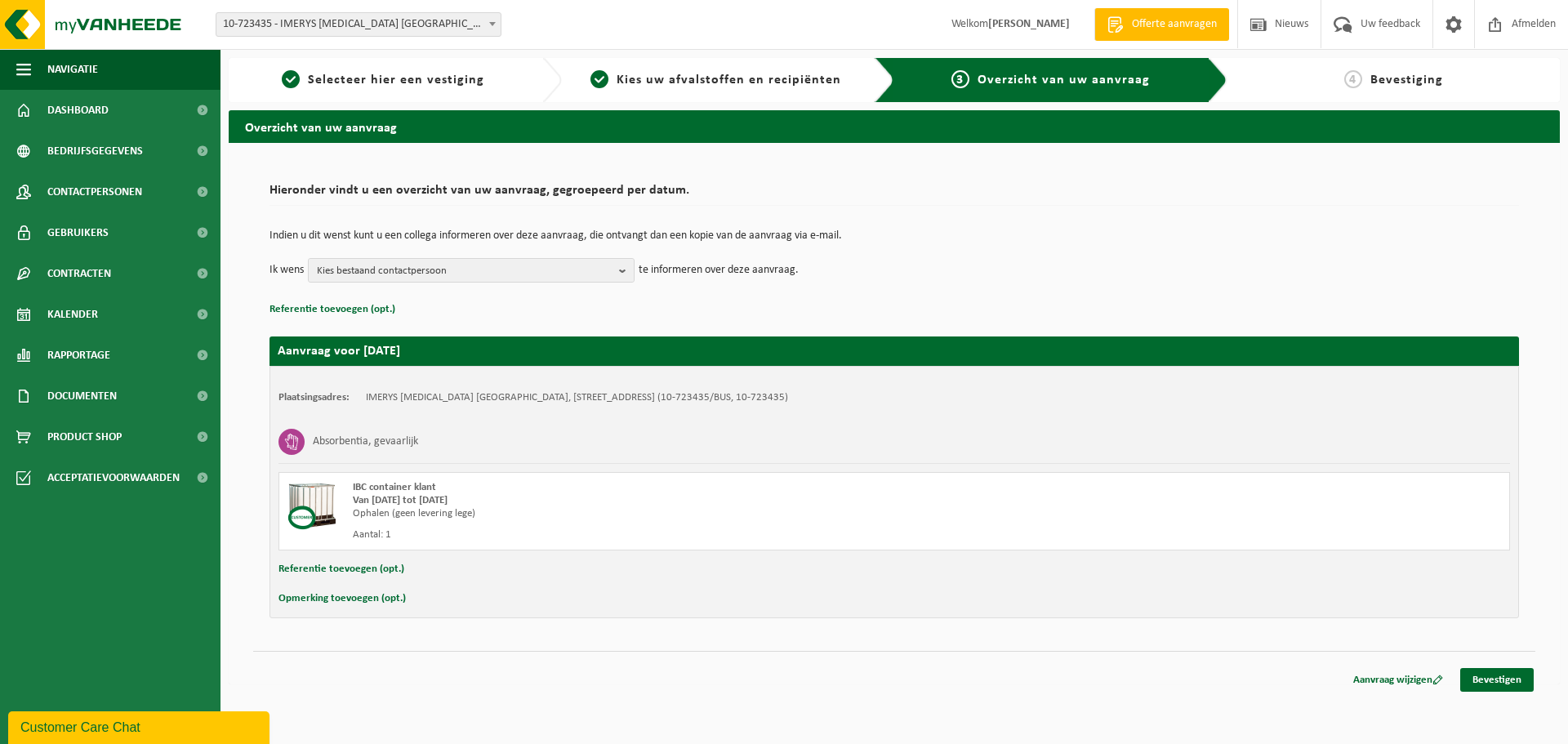
click at [364, 569] on button "Referentie toevoegen (opt.)" at bounding box center [340, 569] width 126 height 21
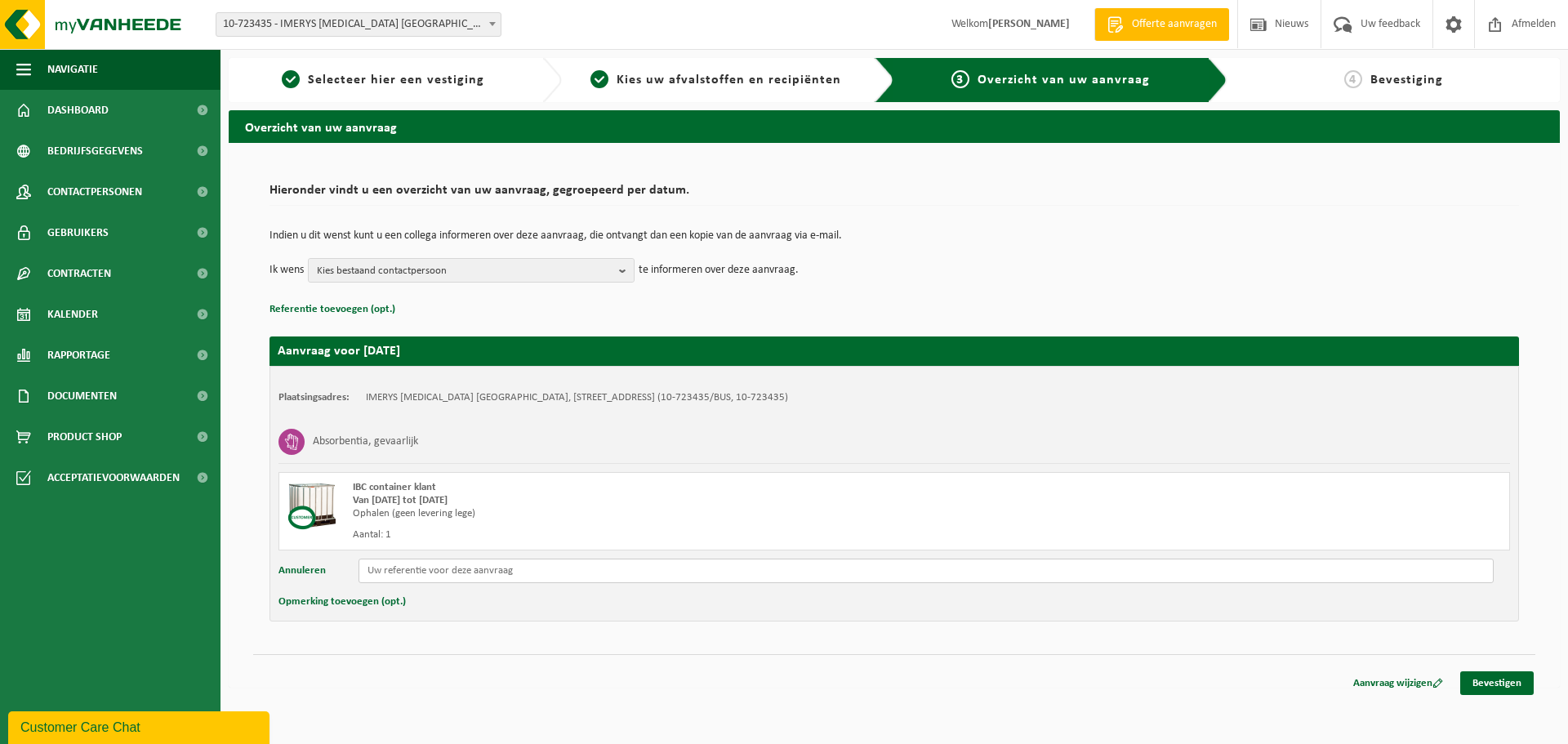
click at [463, 571] on input "text" at bounding box center [926, 571] width 1135 height 25
type input "PO-nummer wordt bezorgd"
click at [372, 601] on button "Opmerking toevoegen (opt.)" at bounding box center [341, 601] width 128 height 21
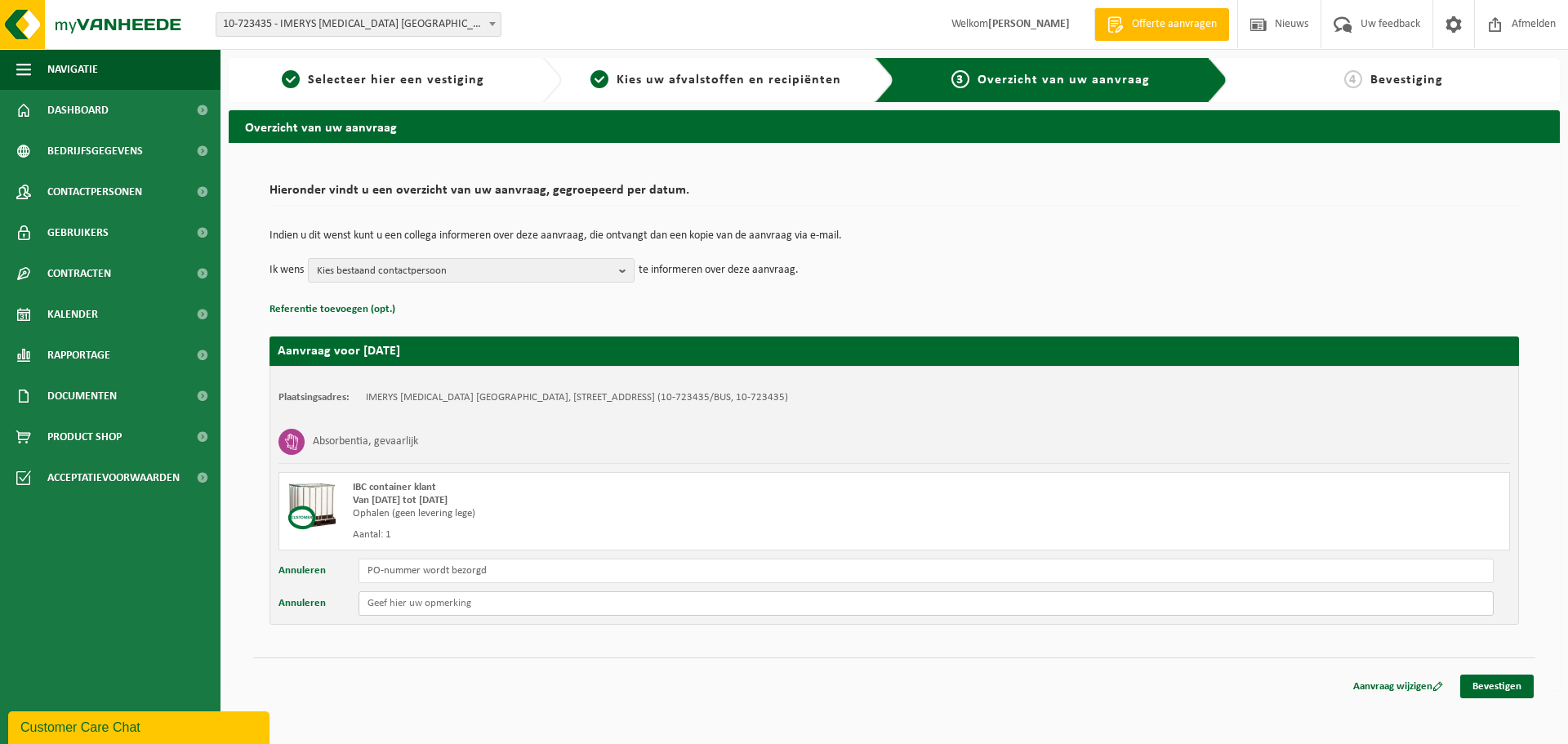
click at [503, 606] on input "text" at bounding box center [926, 603] width 1135 height 25
paste input "25-20715"
type input "volgens offerte 25-20715"
click at [1499, 683] on link "Bevestigen" at bounding box center [1497, 685] width 74 height 24
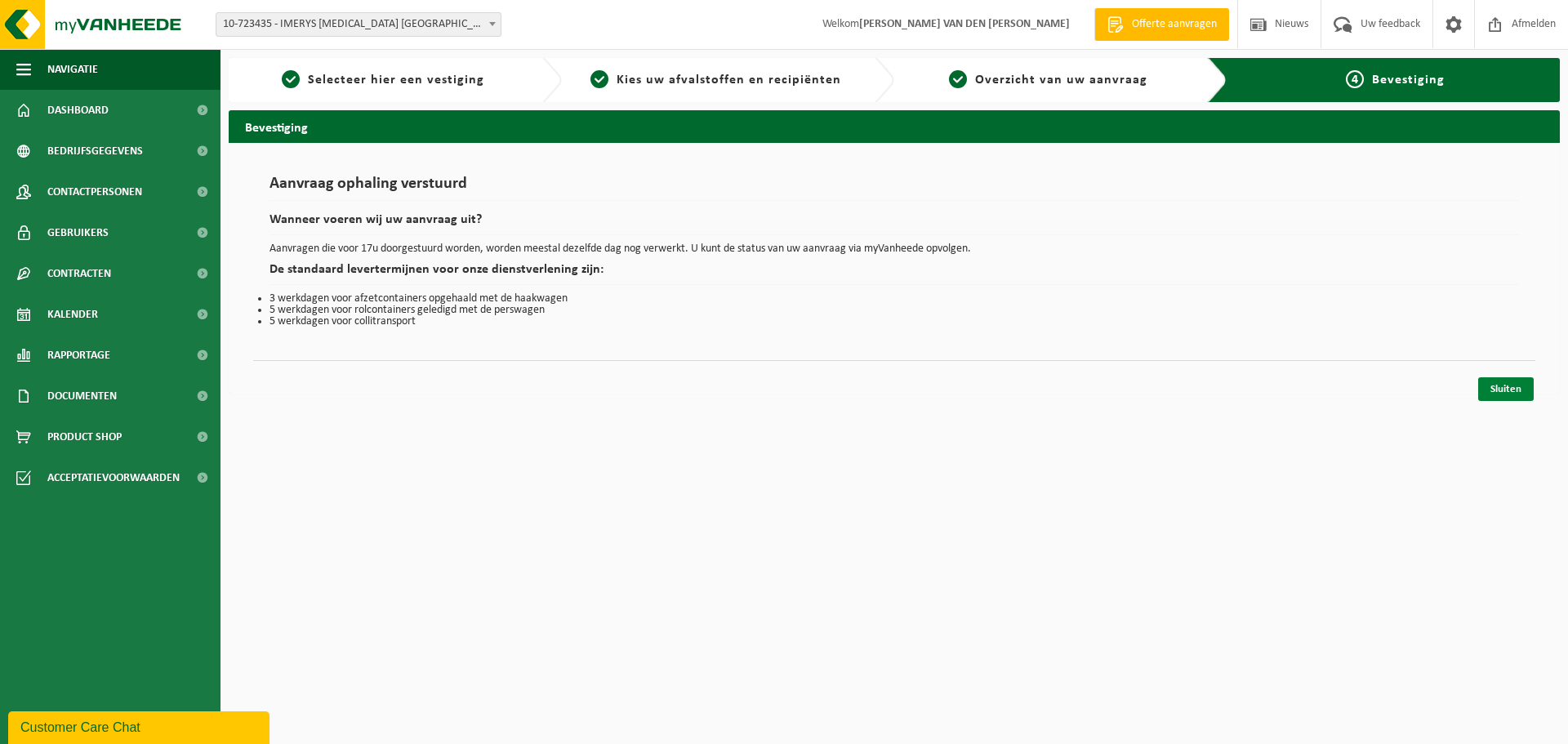
click at [1516, 379] on link "Sluiten" at bounding box center [1506, 389] width 56 height 24
